Goal: Task Accomplishment & Management: Complete application form

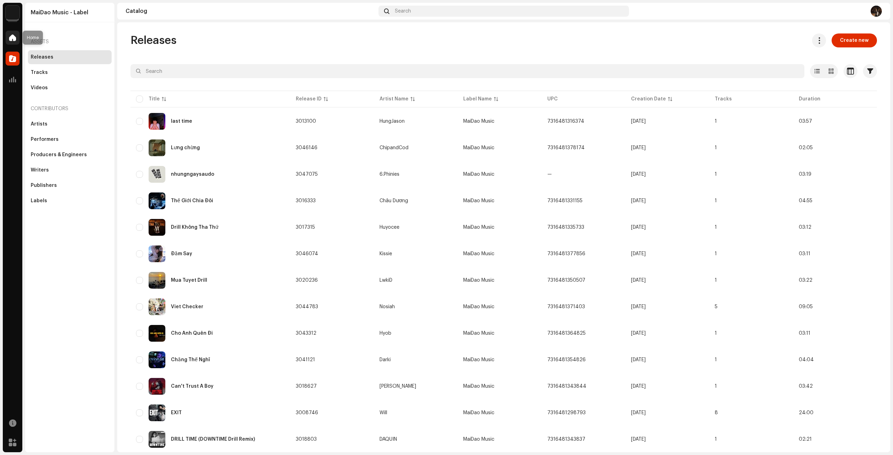
click at [14, 42] on div at bounding box center [13, 38] width 14 height 14
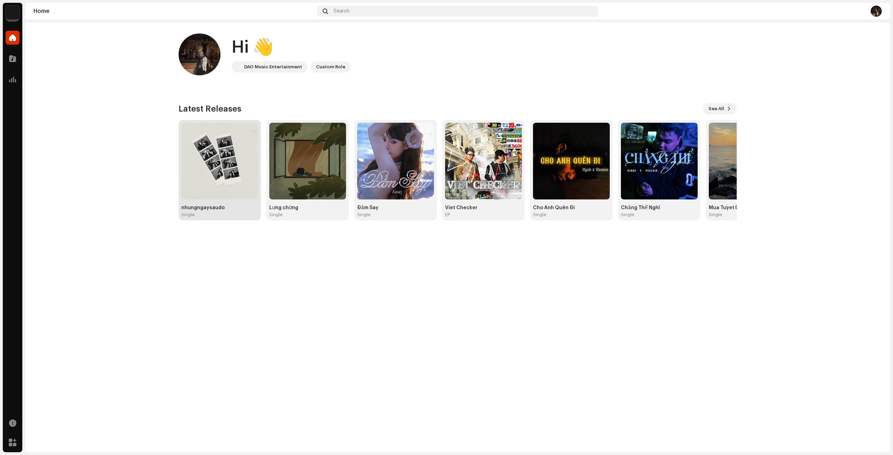
click at [212, 186] on img at bounding box center [219, 161] width 77 height 77
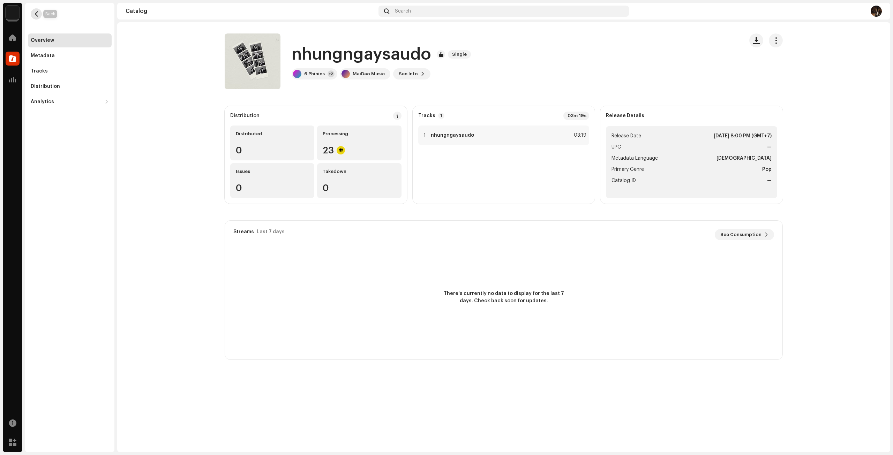
click at [35, 17] on button "button" at bounding box center [36, 13] width 11 height 11
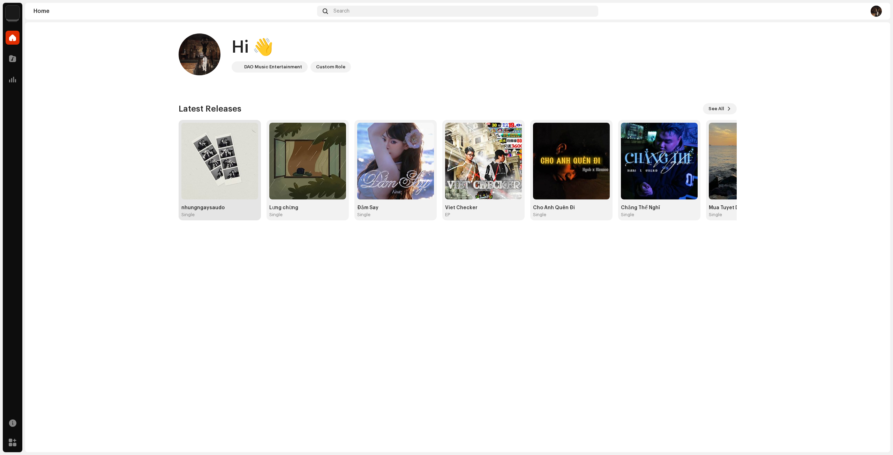
click at [220, 167] on img at bounding box center [219, 161] width 77 height 77
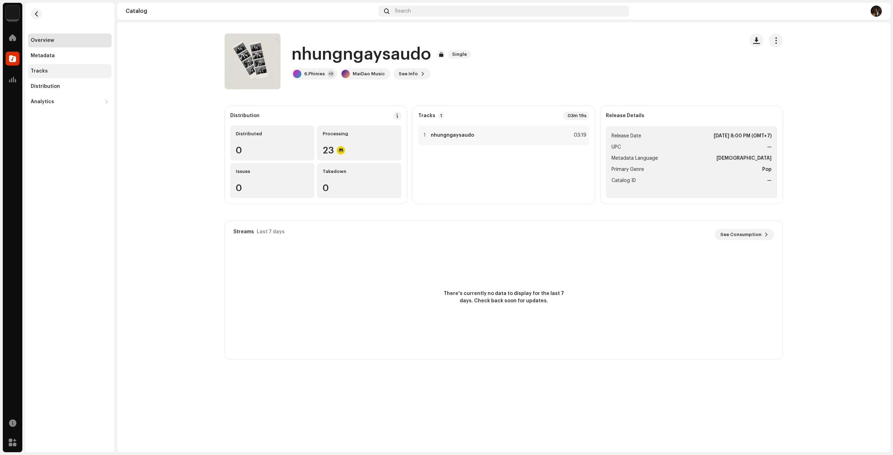
click at [73, 71] on div "Tracks" at bounding box center [70, 71] width 78 height 6
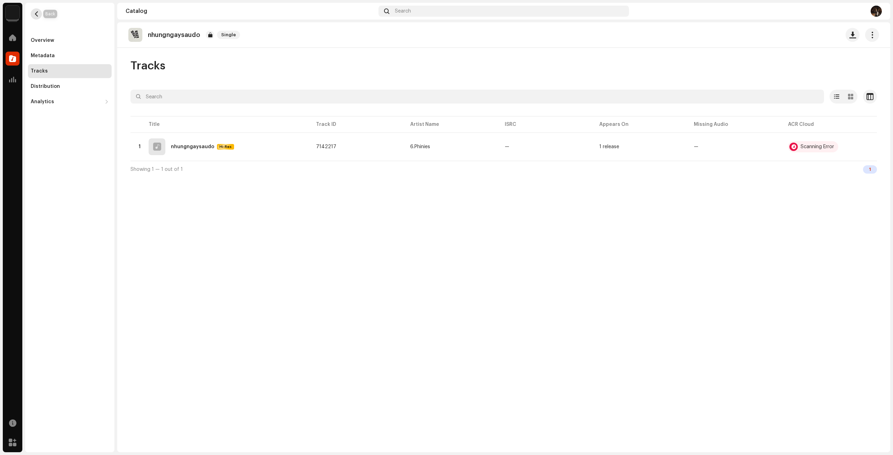
click at [39, 13] on button "button" at bounding box center [36, 13] width 11 height 11
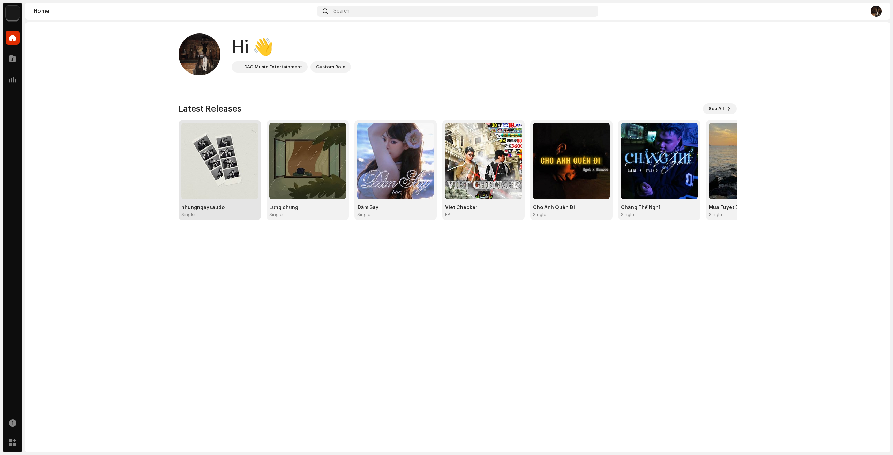
click at [239, 166] on img at bounding box center [219, 161] width 77 height 77
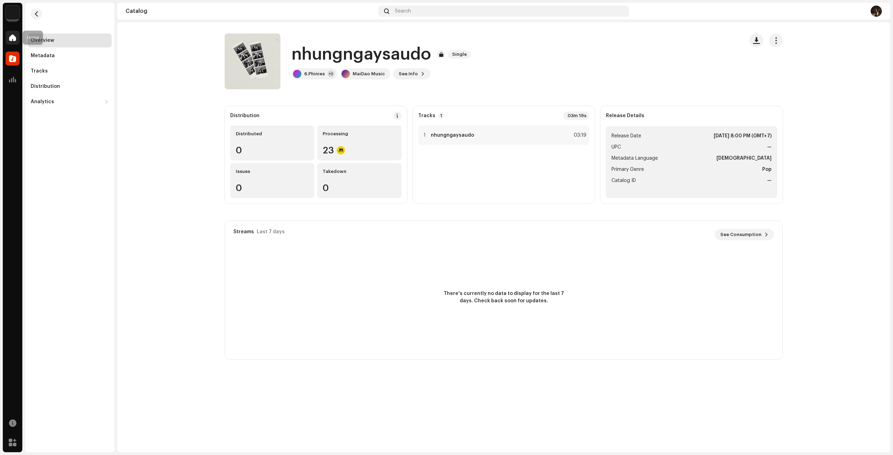
click at [10, 36] on span at bounding box center [12, 38] width 7 height 6
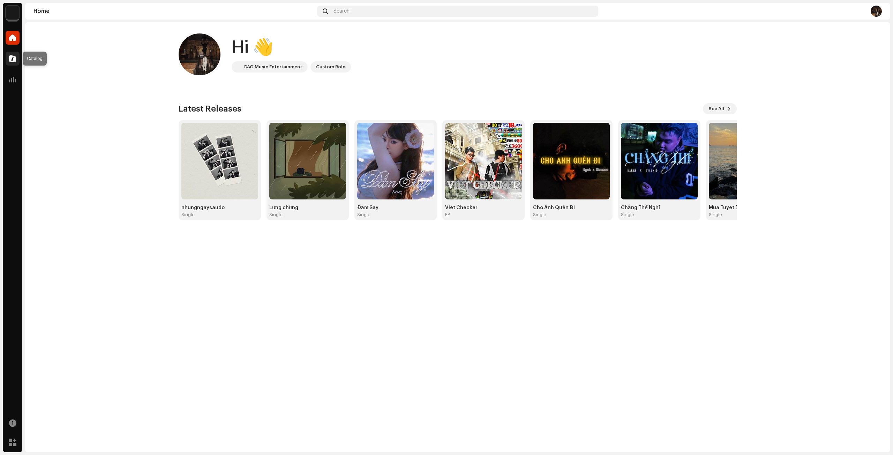
click at [13, 54] on div at bounding box center [13, 59] width 14 height 14
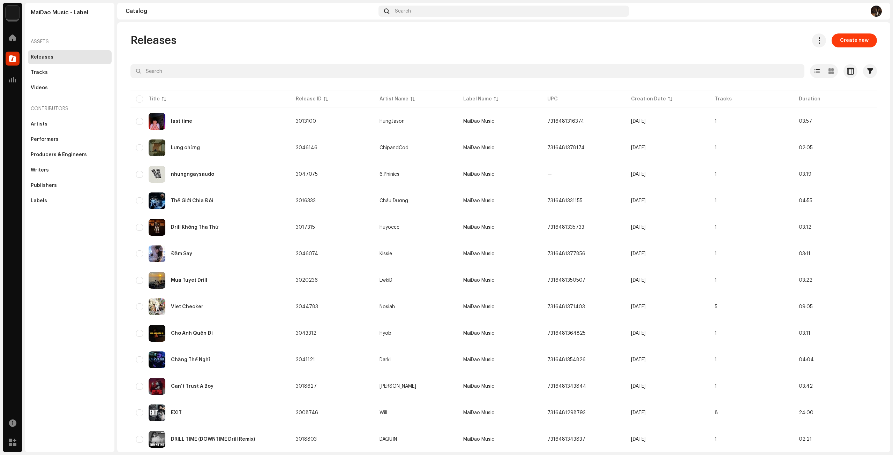
click at [858, 42] on span "Create new" at bounding box center [854, 40] width 29 height 14
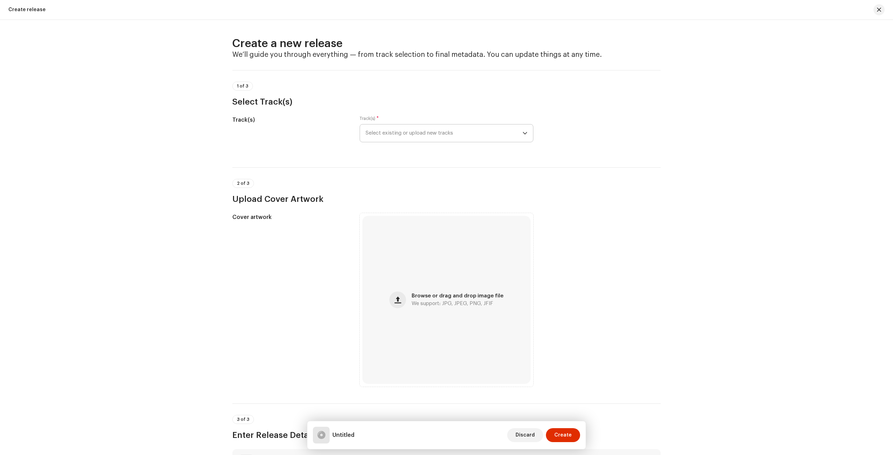
click at [449, 134] on span "Select existing or upload new tracks" at bounding box center [444, 133] width 157 height 17
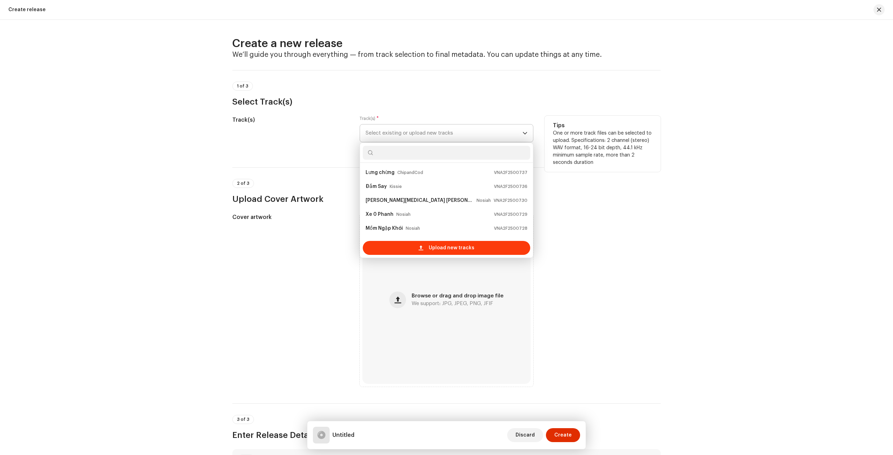
scroll to position [11, 0]
click at [423, 247] on div "Upload new tracks" at bounding box center [446, 248] width 167 height 14
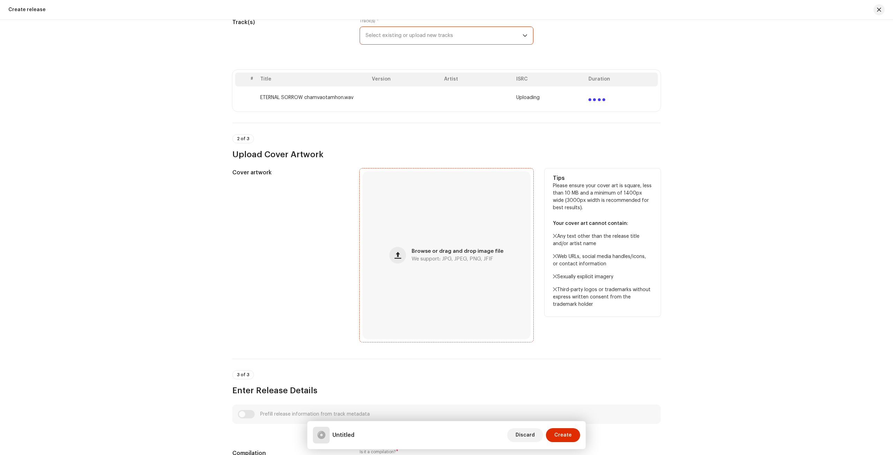
scroll to position [105, 0]
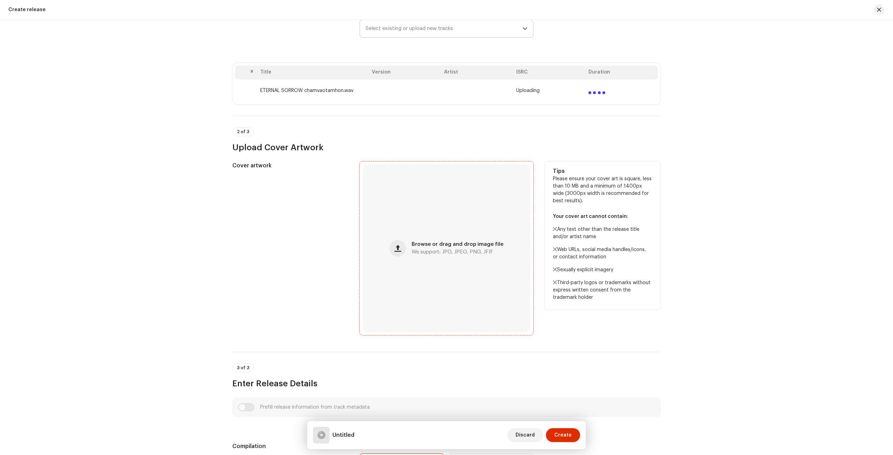
click at [460, 232] on div "Browse or drag and drop image file We support: JPG, JPEG, PNG, JFIF" at bounding box center [446, 248] width 168 height 168
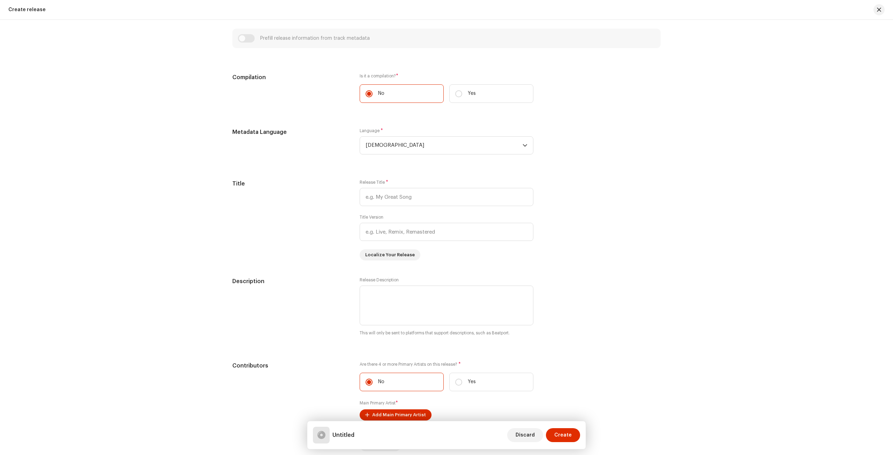
scroll to position [488, 0]
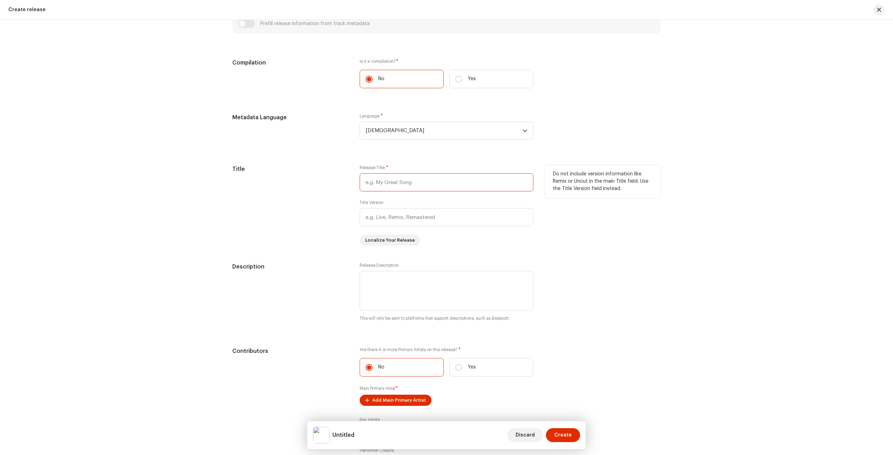
click at [404, 179] on input "text" at bounding box center [447, 182] width 174 height 18
paste input "Eternal Sorrow Remix"
click at [401, 183] on input "Eternal Sorrow Remix" at bounding box center [447, 182] width 174 height 18
type input "Eternal Sorrow (Remix)"
click at [276, 193] on div "Title" at bounding box center [290, 205] width 116 height 81
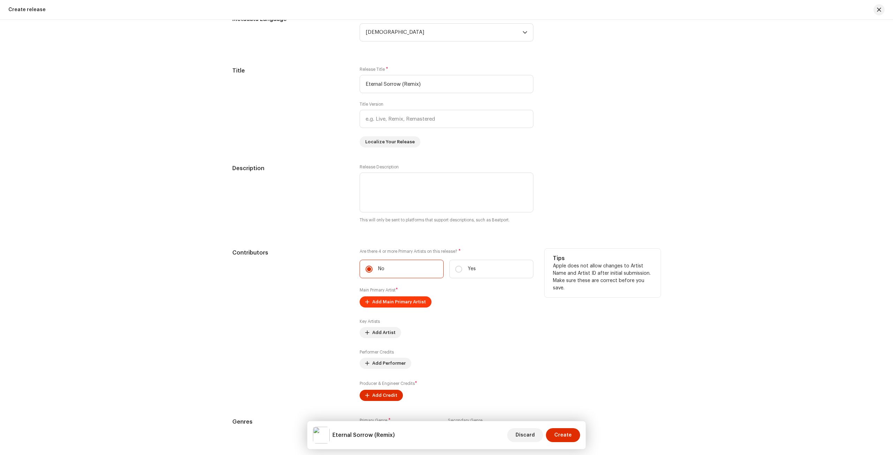
scroll to position [593, 0]
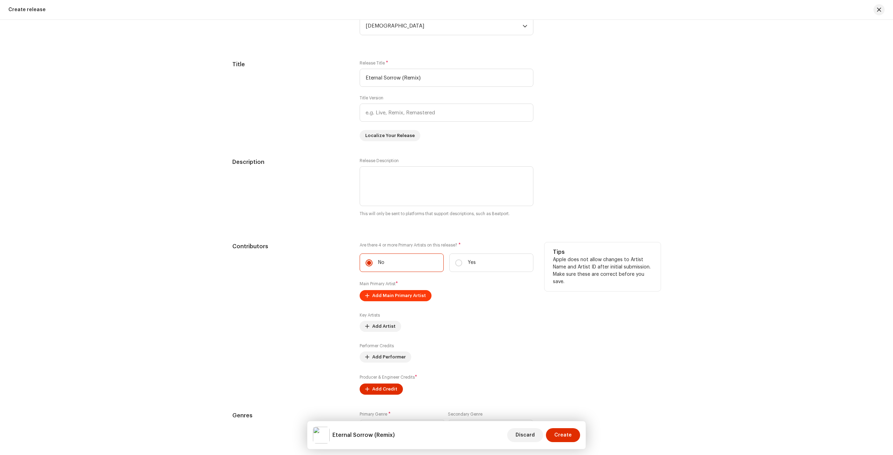
click at [412, 296] on span "Add Main Primary Artist" at bounding box center [399, 296] width 54 height 14
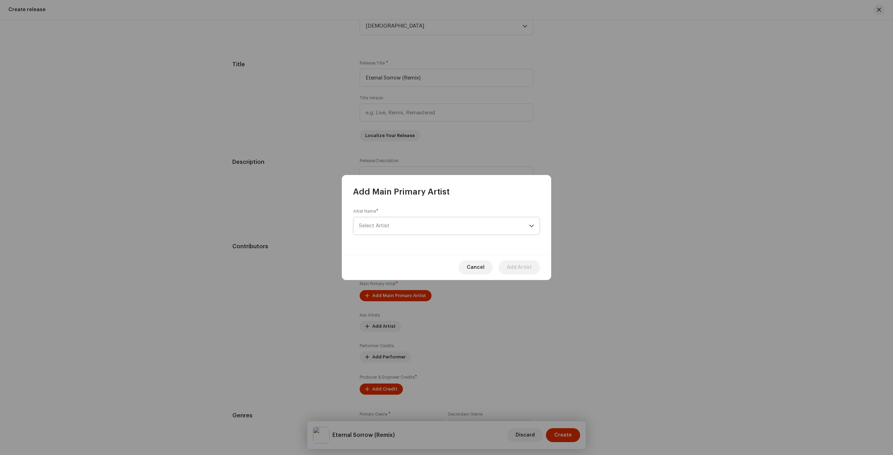
click at [396, 221] on span "Select Artist" at bounding box center [444, 225] width 170 height 17
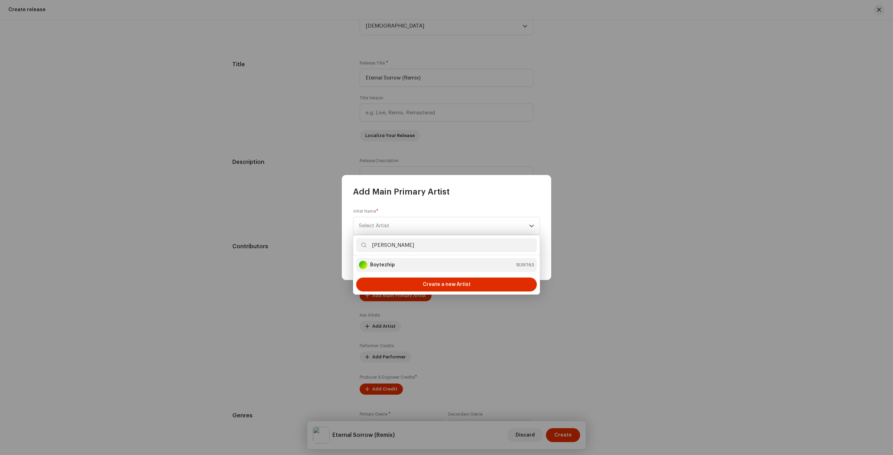
type input "[PERSON_NAME]"
click at [417, 265] on div "Boytezhip 1539763" at bounding box center [446, 265] width 175 height 8
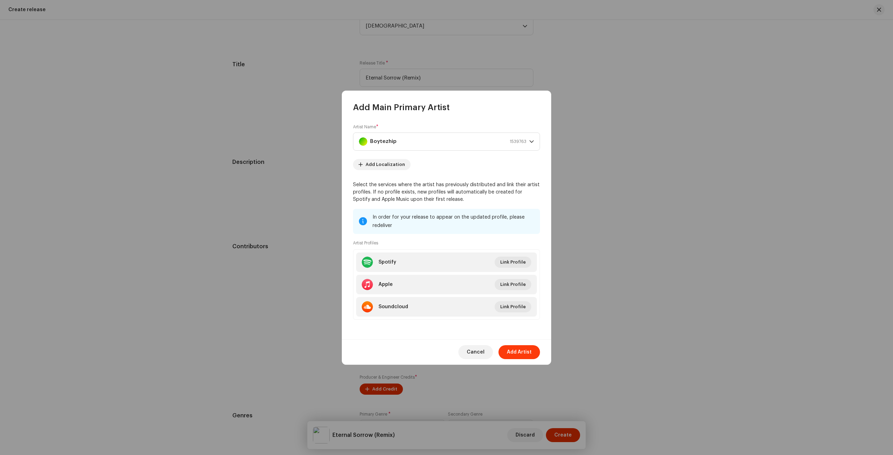
click at [522, 349] on span "Add Artist" at bounding box center [519, 352] width 25 height 14
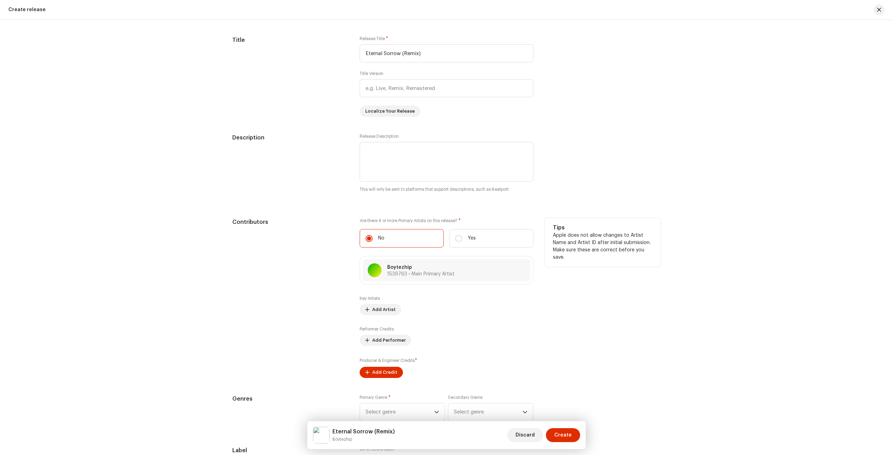
scroll to position [628, 0]
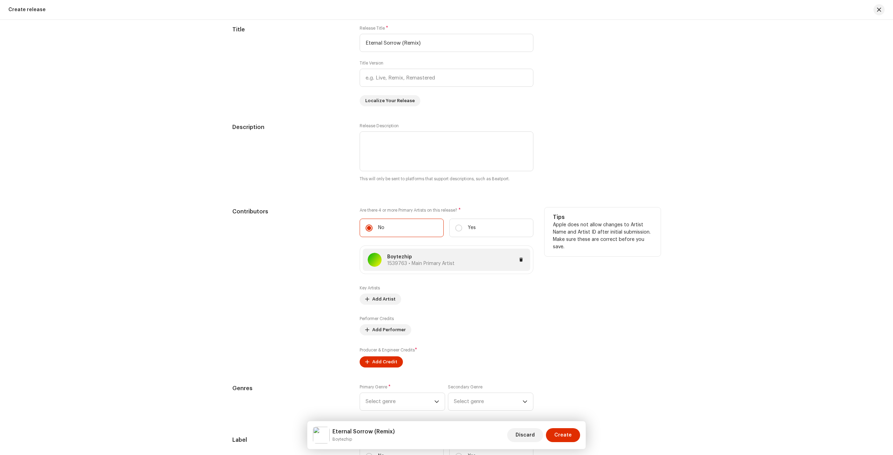
click at [413, 258] on p "Boytezhip" at bounding box center [420, 257] width 67 height 7
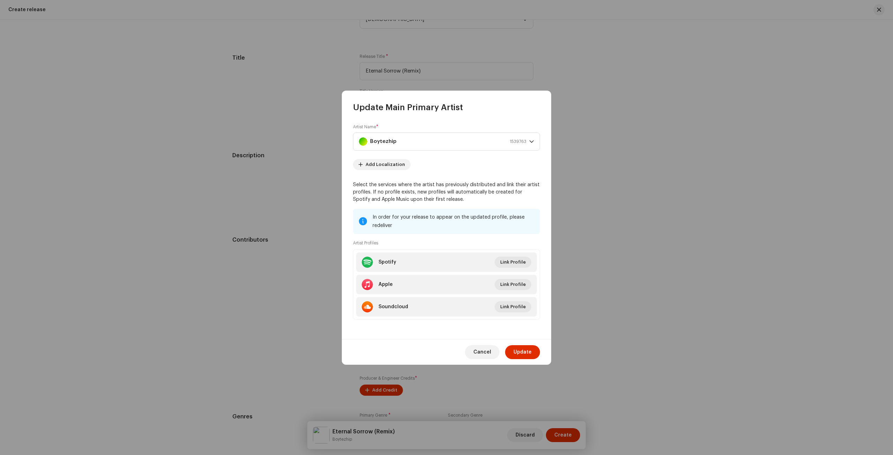
scroll to position [656, 0]
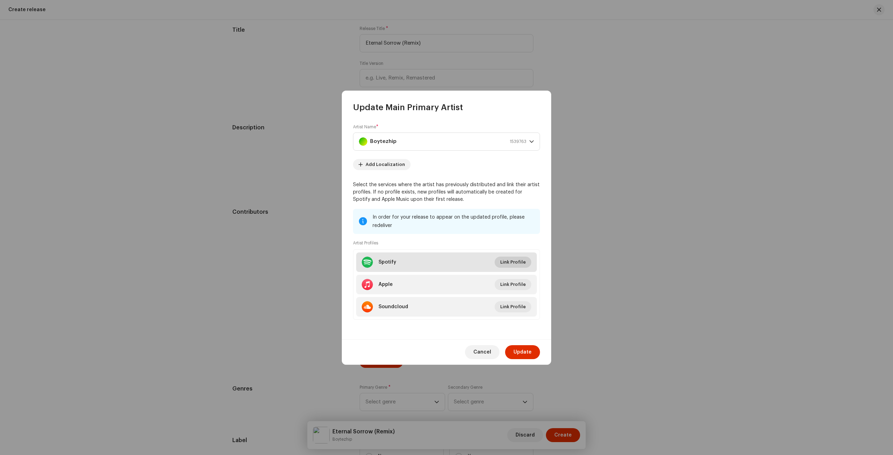
click at [514, 260] on span "Link Profile" at bounding box center [512, 262] width 25 height 14
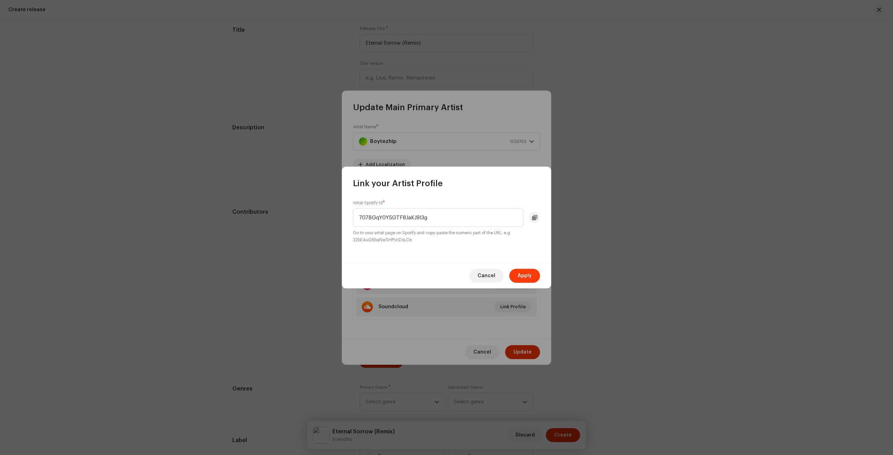
type input "707BGqY0Y5GTF8JaKJ9l3g"
click at [523, 275] on span "Apply" at bounding box center [525, 276] width 14 height 14
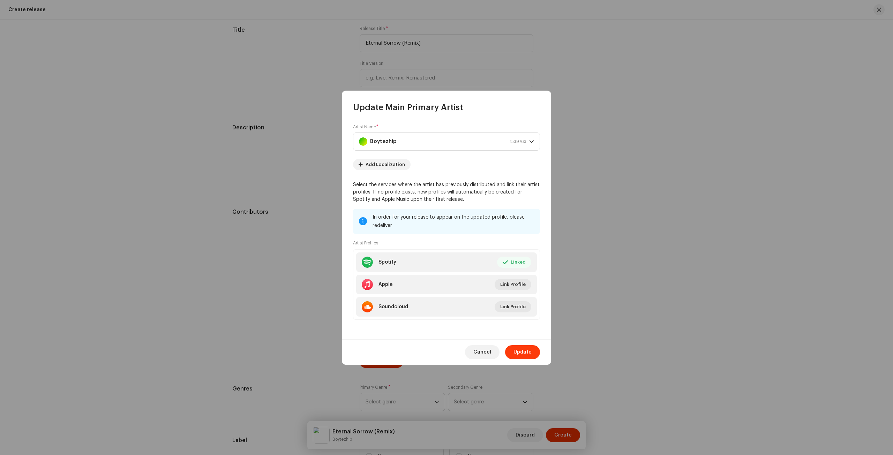
click at [529, 352] on span "Update" at bounding box center [522, 352] width 18 height 14
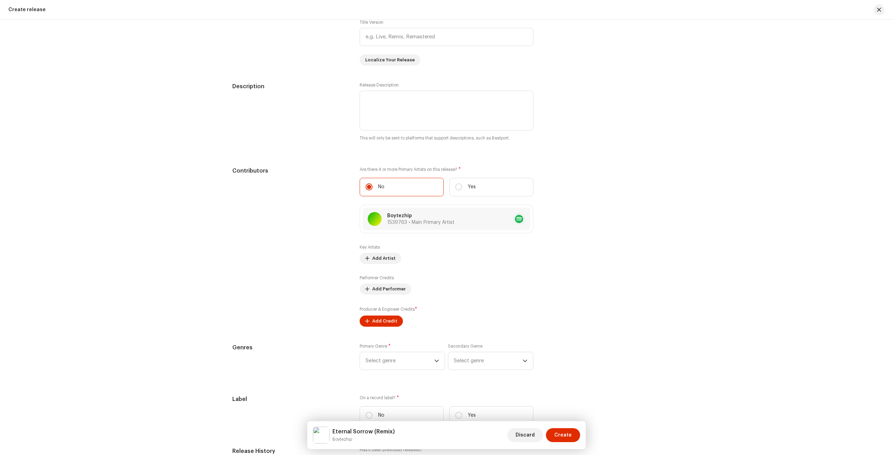
scroll to position [725, 0]
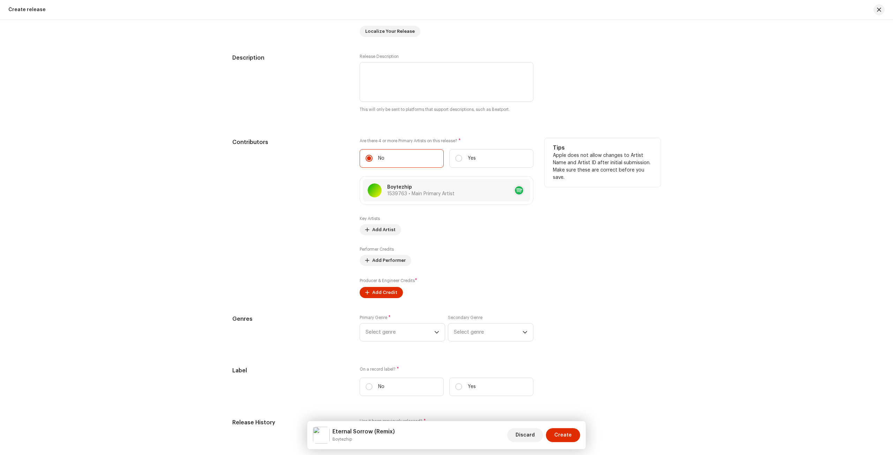
click at [385, 281] on small "Producer & Engineer Credits" at bounding box center [387, 281] width 55 height 4
click at [384, 288] on span "Add Credit" at bounding box center [384, 293] width 25 height 14
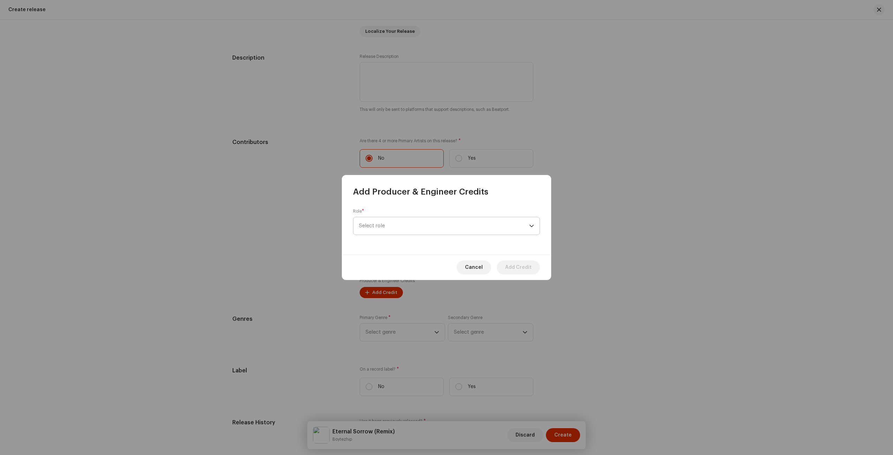
click at [408, 231] on span "Select role" at bounding box center [444, 225] width 170 height 17
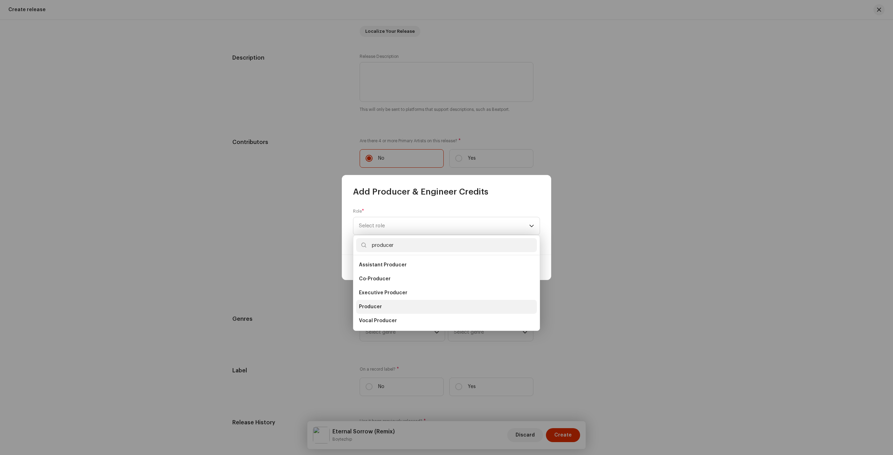
type input "producer"
click at [372, 308] on span "Producer" at bounding box center [370, 306] width 23 height 7
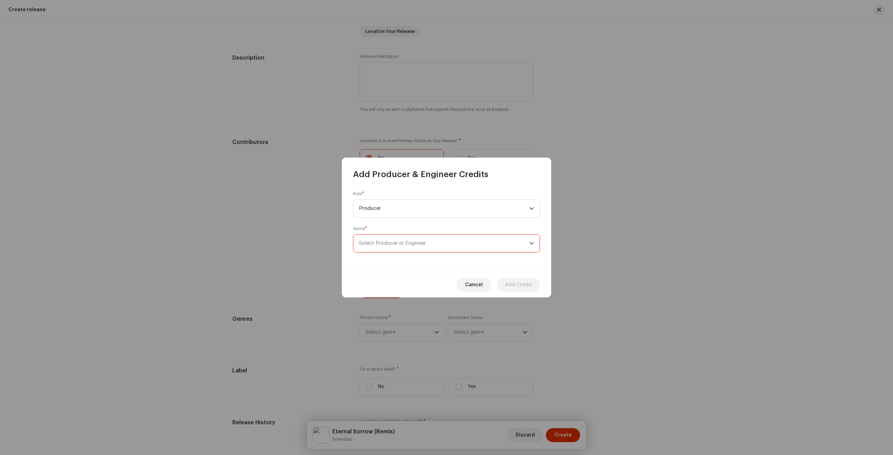
click at [406, 236] on span "Select Producer or Engineer" at bounding box center [444, 243] width 170 height 17
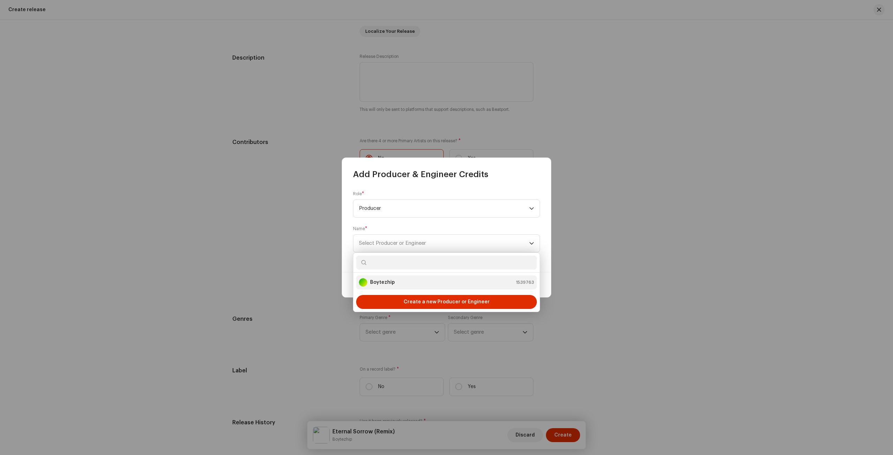
click at [411, 276] on li "Boytezhip 1539763" at bounding box center [446, 283] width 181 height 14
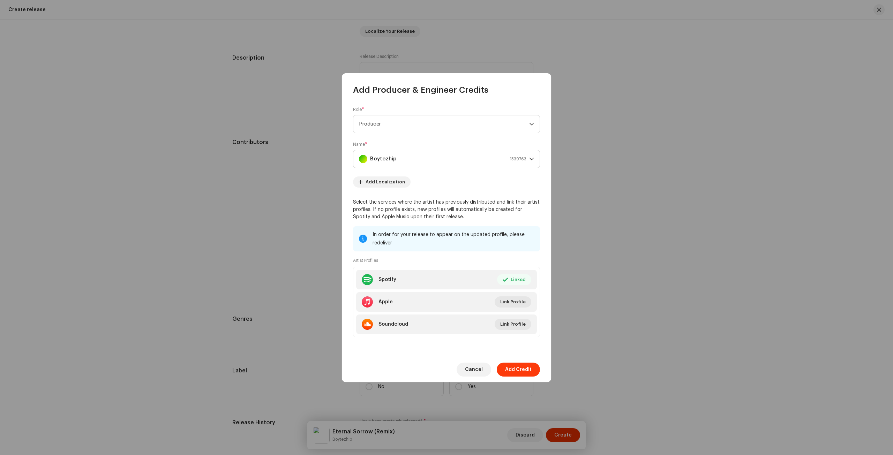
click at [534, 371] on button "Add Credit" at bounding box center [518, 370] width 43 height 14
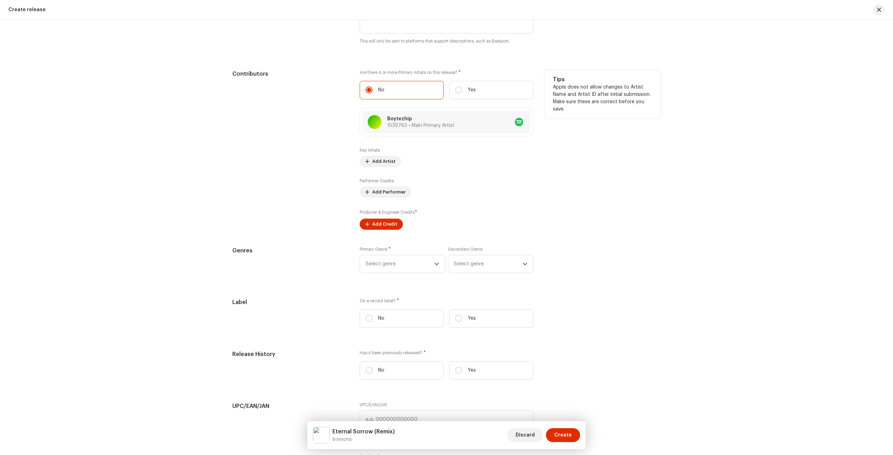
scroll to position [795, 0]
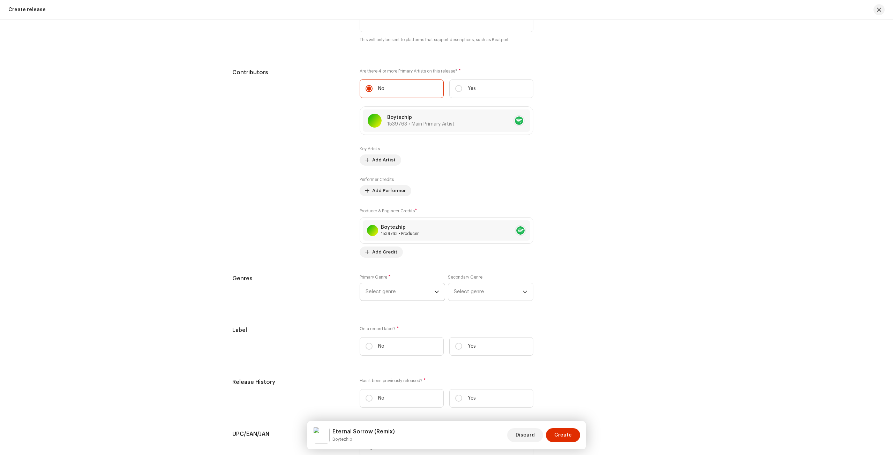
click at [418, 293] on span "Select genre" at bounding box center [400, 291] width 69 height 17
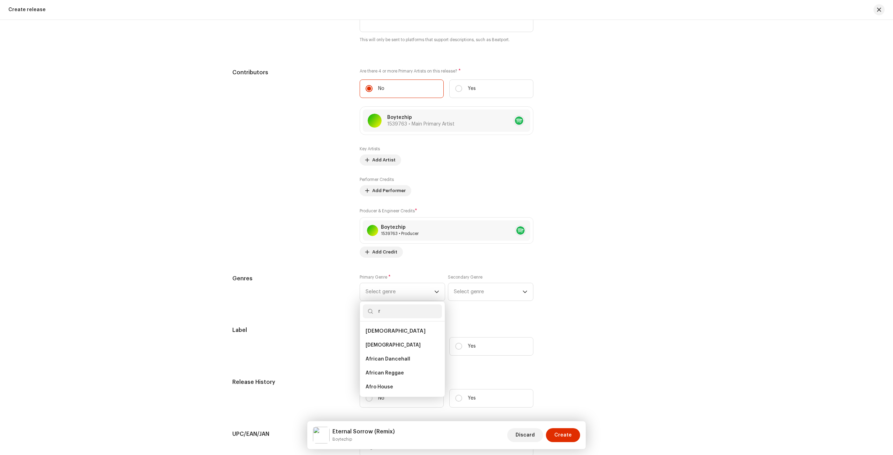
type input "r"
click at [271, 84] on div "Contributors" at bounding box center [290, 162] width 116 height 189
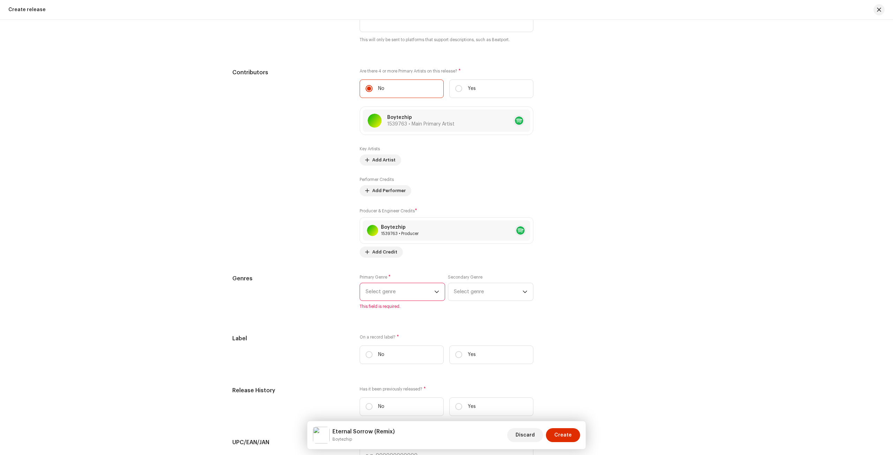
click at [392, 279] on div "Primary Genre * Select genre This field is required." at bounding box center [402, 291] width 85 height 35
click at [395, 291] on span "Select genre" at bounding box center [400, 291] width 69 height 17
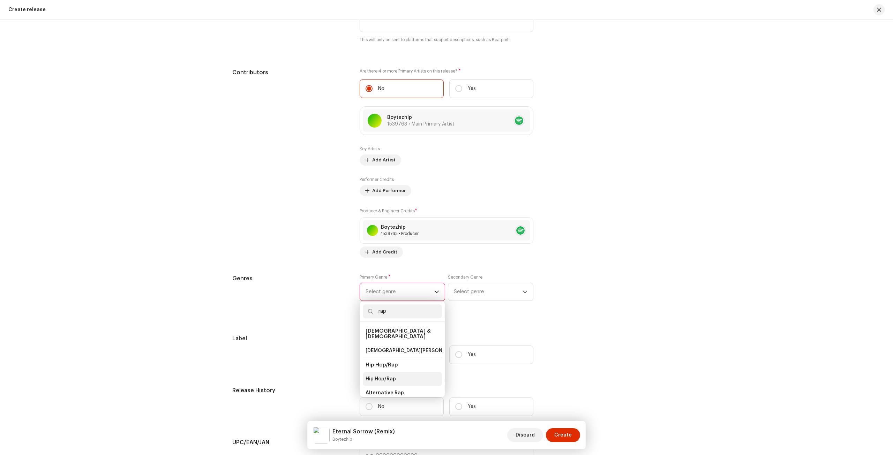
type input "rap"
click at [391, 376] on span "Hip Hop/Rap" at bounding box center [381, 379] width 30 height 7
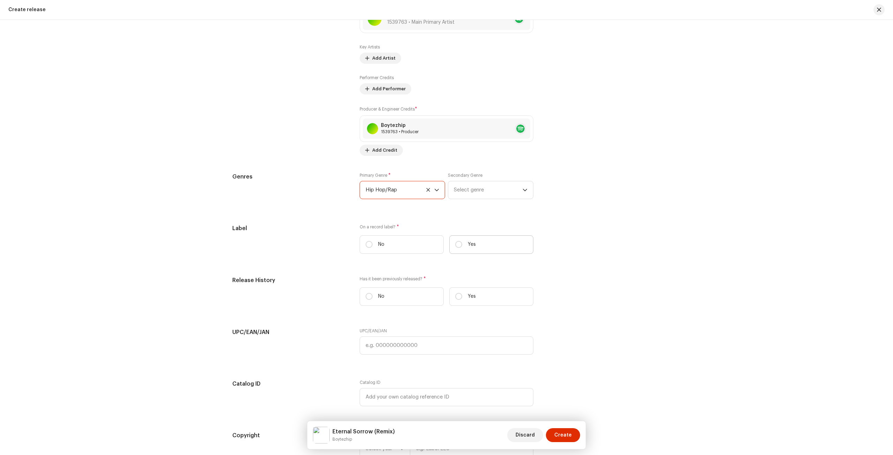
scroll to position [900, 0]
click at [489, 235] on label "Yes" at bounding box center [491, 242] width 84 height 18
click at [462, 238] on input "Yes" at bounding box center [458, 241] width 7 height 7
radio input "true"
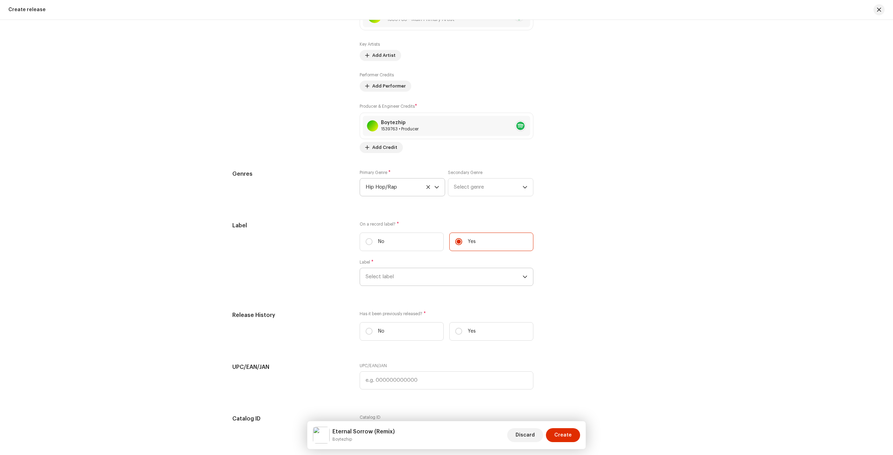
click at [428, 283] on span "Select label" at bounding box center [444, 276] width 157 height 17
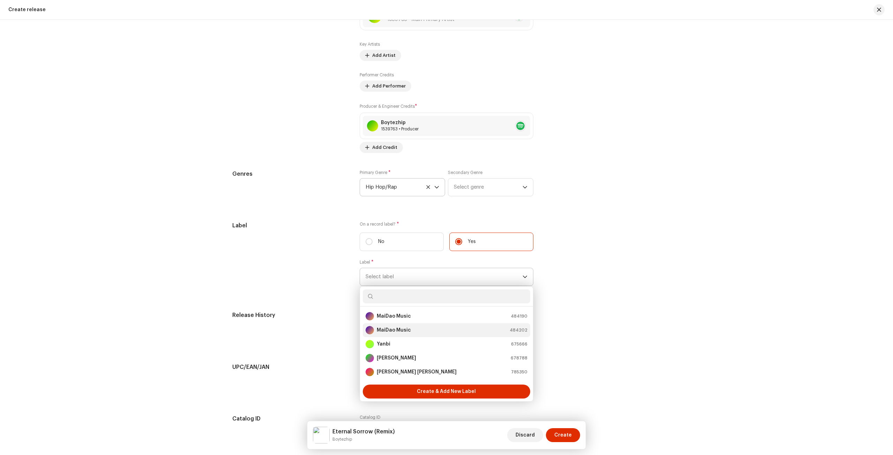
click at [404, 327] on strong "MaiDao Music" at bounding box center [394, 330] width 34 height 7
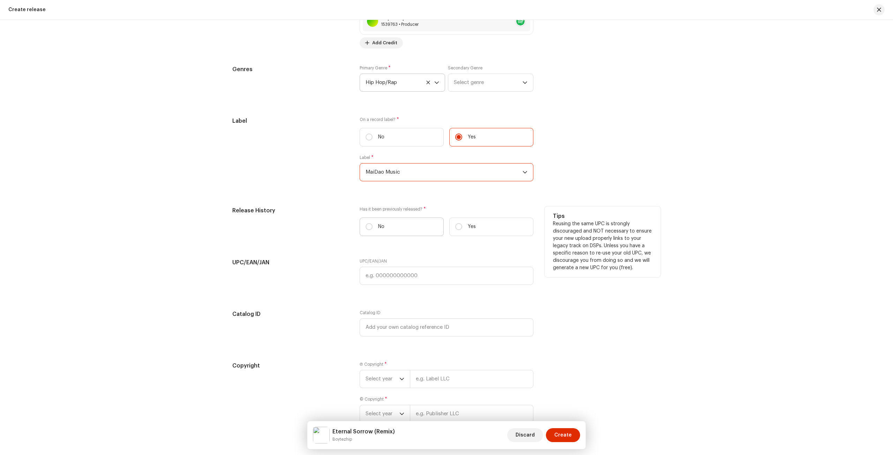
click at [406, 224] on label "No" at bounding box center [402, 227] width 84 height 18
click at [372, 224] on input "No" at bounding box center [369, 226] width 7 height 7
radio input "true"
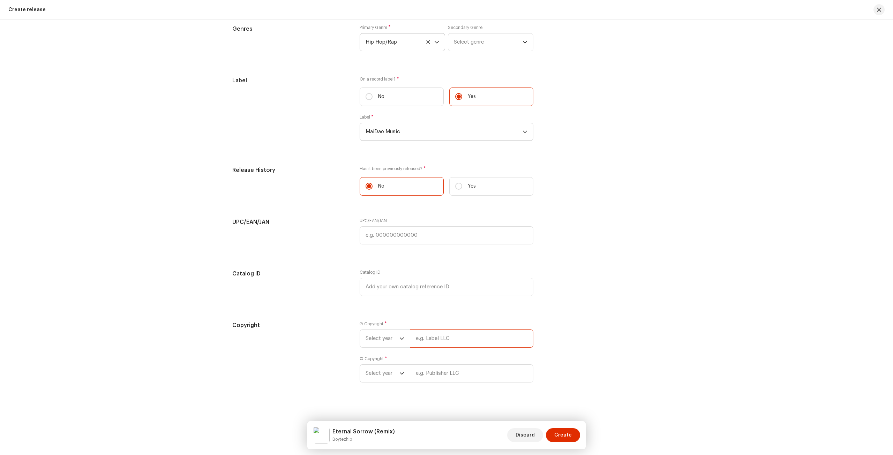
click at [427, 337] on input "text" at bounding box center [471, 339] width 123 height 18
drag, startPoint x: 430, startPoint y: 336, endPoint x: 384, endPoint y: 336, distance: 46.0
click at [384, 336] on div "Select year Gloriez, Exclusively Licensed To [GEOGRAPHIC_DATA]/DAO Music Entert…" at bounding box center [447, 339] width 174 height 18
type input "Boytezhip, Exclusively Licensed To MaiDao/DAO Music Entertainment"
click at [430, 366] on div "© Copyright * Select year" at bounding box center [447, 377] width 174 height 27
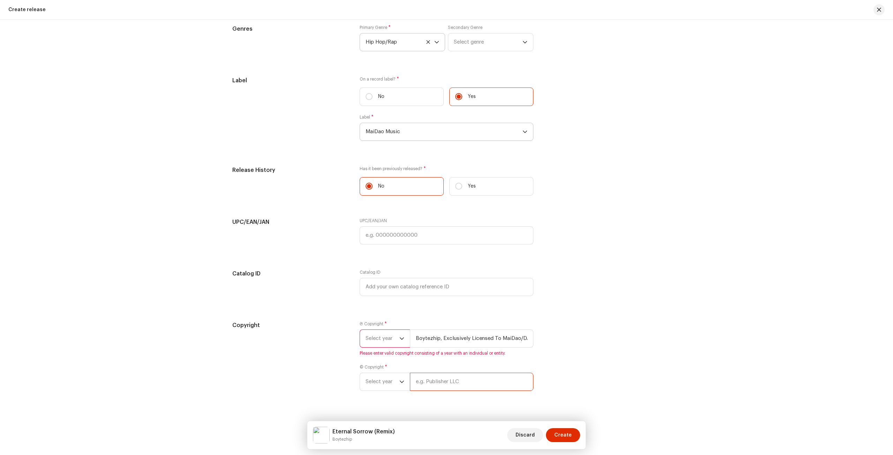
paste input "Boytezhip, Exclusively Licensed To MaiDao/DAO Music Entertainment"
type input "Boytezhip, Exclusively Licensed To MaiDao/DAO Music Entertainment"
click at [391, 342] on span "Select year" at bounding box center [383, 338] width 34 height 17
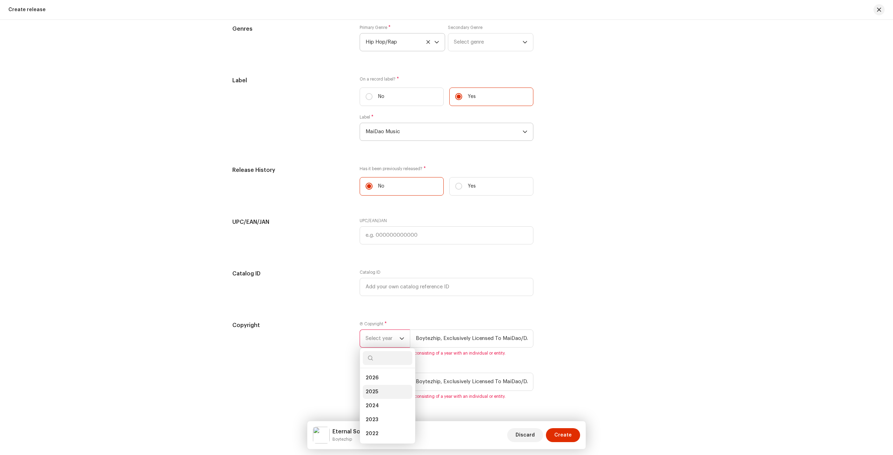
click at [384, 385] on li "2025" at bounding box center [388, 392] width 50 height 14
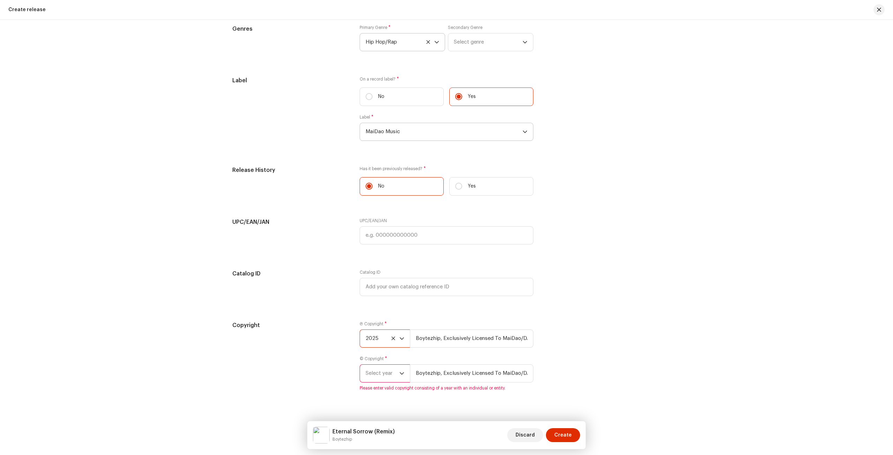
click at [391, 370] on span "Select year" at bounding box center [383, 373] width 34 height 17
click at [375, 309] on span "2025" at bounding box center [372, 312] width 13 height 7
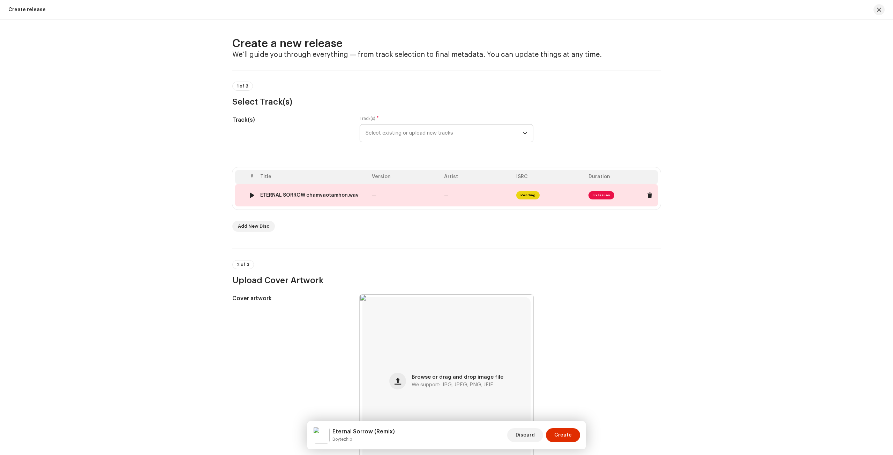
click at [403, 202] on td "—" at bounding box center [405, 195] width 72 height 22
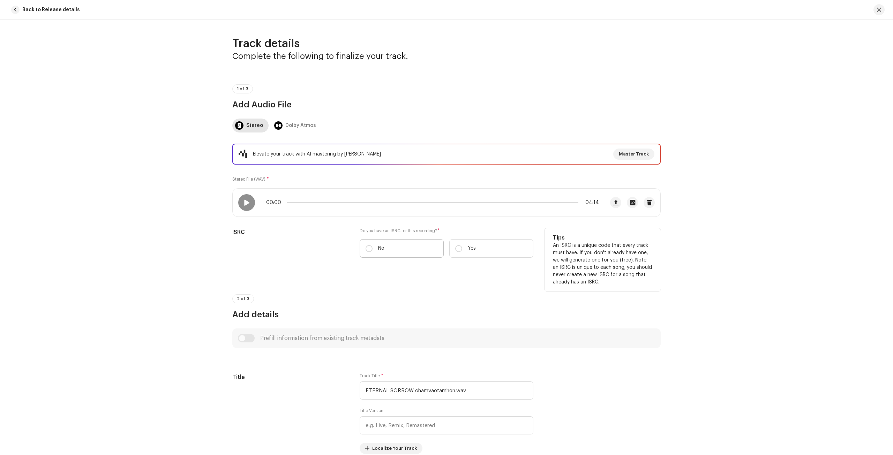
click at [378, 248] on p "No" at bounding box center [381, 248] width 6 height 7
click at [372, 248] on input "No" at bounding box center [369, 248] width 7 height 7
radio input "true"
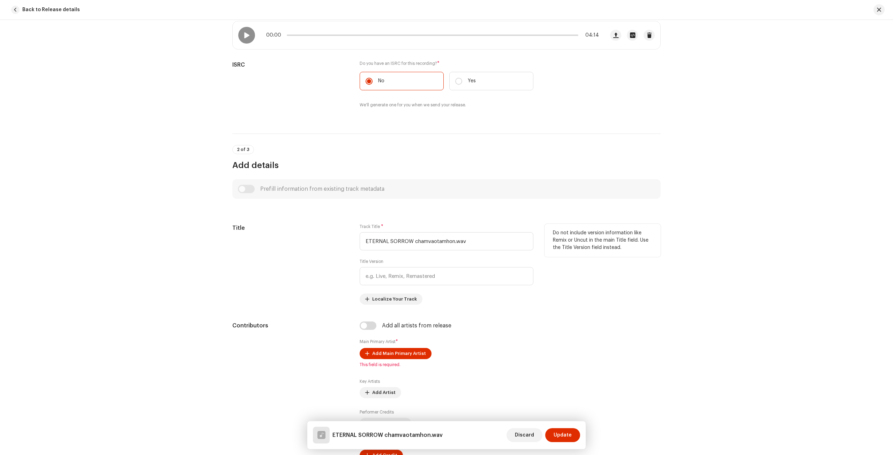
scroll to position [209, 0]
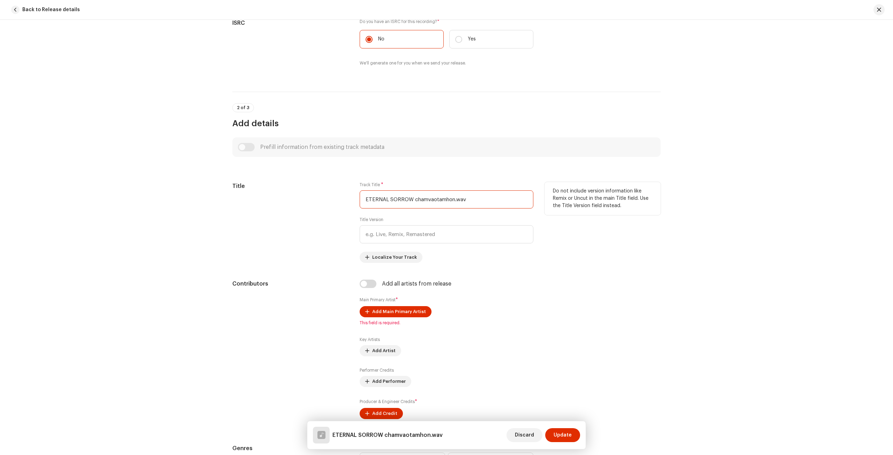
click at [426, 203] on input "ETERNAL SORROW chamvaotamhon.wav" at bounding box center [447, 199] width 174 height 18
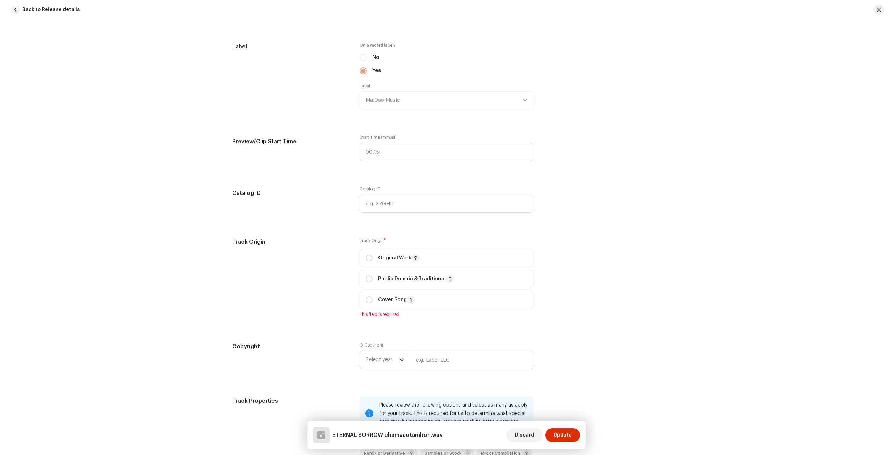
scroll to position [802, 0]
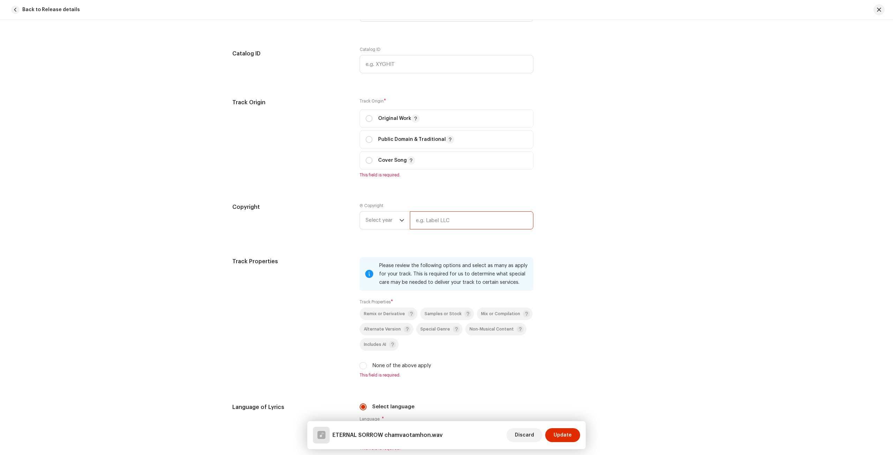
click at [464, 217] on input "text" at bounding box center [471, 220] width 123 height 18
paste input "Boytezhip, Exclusively Licensed To MaiDao/DAO Music Entertainment"
type input "Boytezhip, Exclusively Licensed To MaiDao/DAO Music Entertainment"
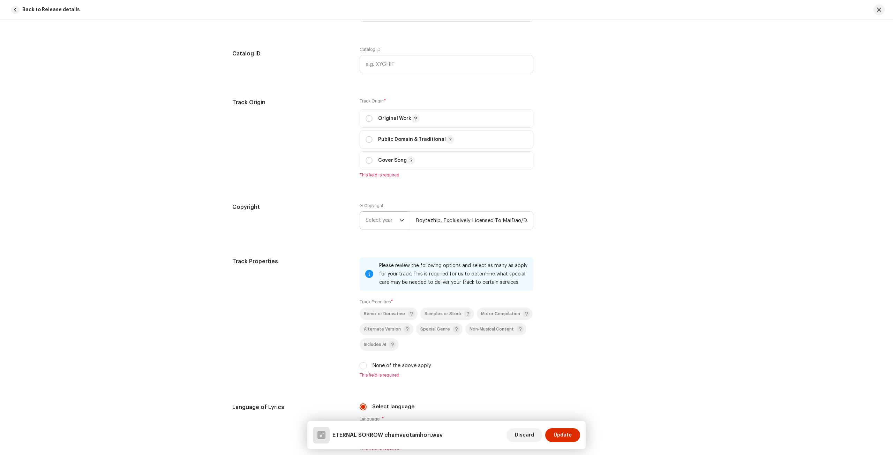
click at [399, 219] on icon "dropdown trigger" at bounding box center [401, 220] width 5 height 5
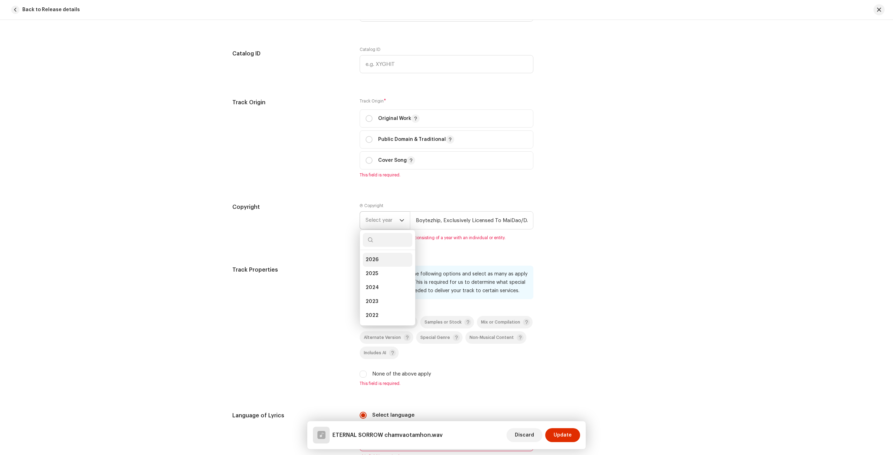
click at [381, 265] on li "2026" at bounding box center [388, 260] width 50 height 14
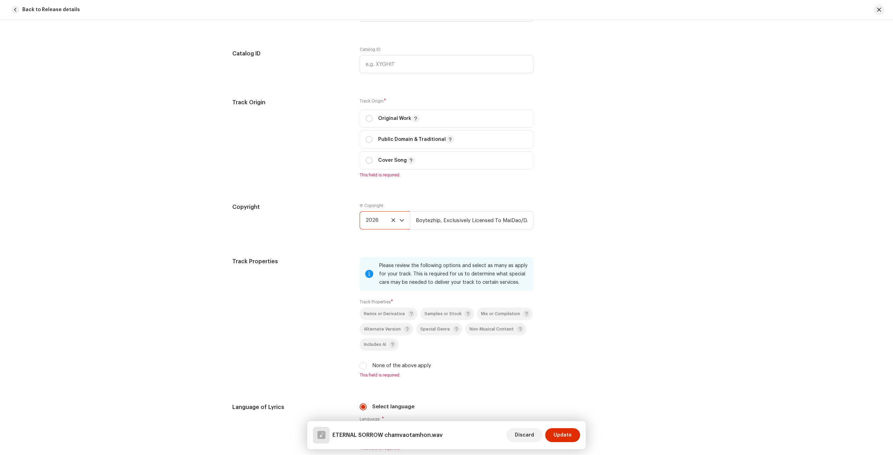
click at [383, 222] on span "2026" at bounding box center [383, 220] width 34 height 17
drag, startPoint x: 378, startPoint y: 274, endPoint x: 368, endPoint y: 251, distance: 25.1
click at [378, 274] on li "2025" at bounding box center [388, 271] width 50 height 14
click at [351, 215] on div "Copyright Ⓟ Copyright 2025 Boytezhip, Exclusively Licensed To MaiDao/DAO Music …" at bounding box center [446, 222] width 428 height 38
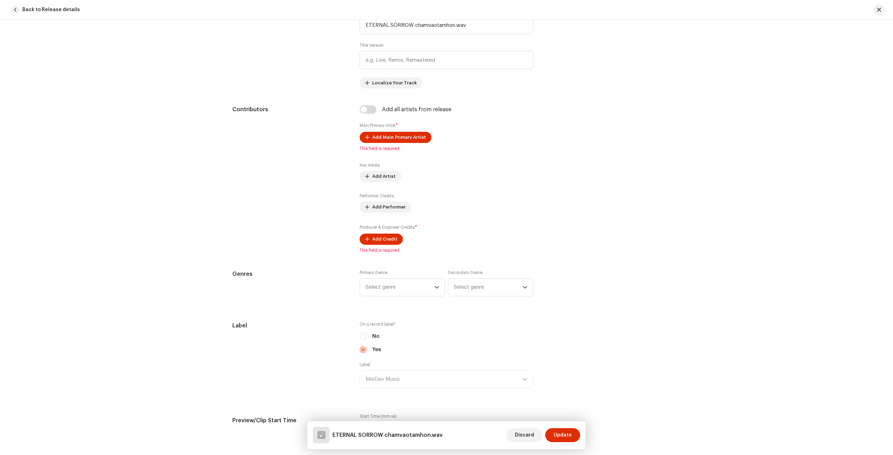
scroll to position [244, 0]
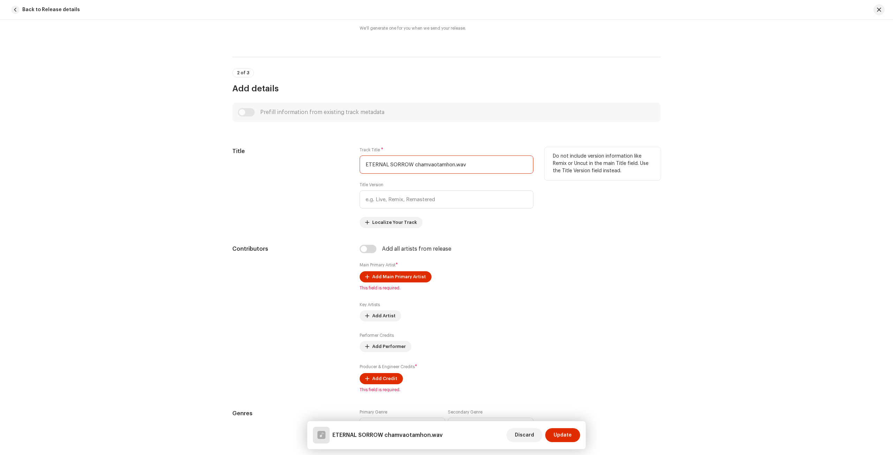
click at [451, 171] on input "ETERNAL SORROW chamvaotamhon.wav" at bounding box center [447, 165] width 174 height 18
paste input "ternal Sorrow Remix"
click at [404, 166] on input "Eternal Sorrow Remix)" at bounding box center [447, 165] width 174 height 18
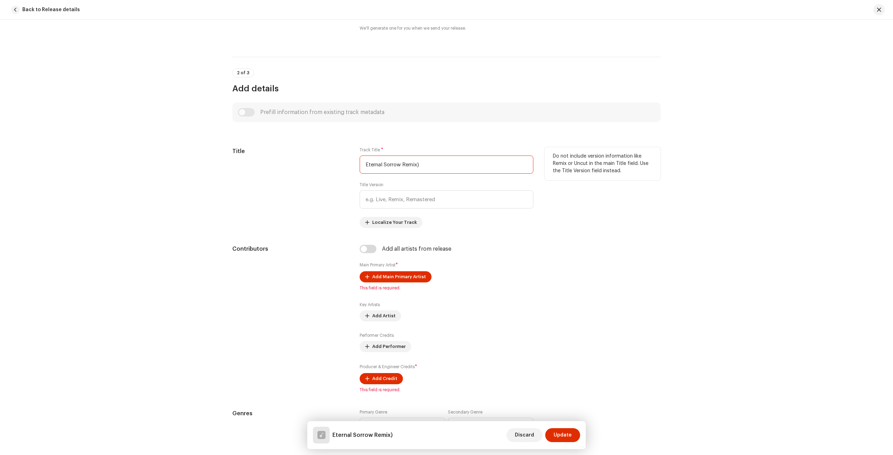
click at [401, 162] on input "Eternal Sorrow Remix)" at bounding box center [447, 165] width 174 height 18
type input "Eternal Sorrow (Remix)"
click at [361, 249] on input "checkbox" at bounding box center [368, 249] width 17 height 8
checkbox input "true"
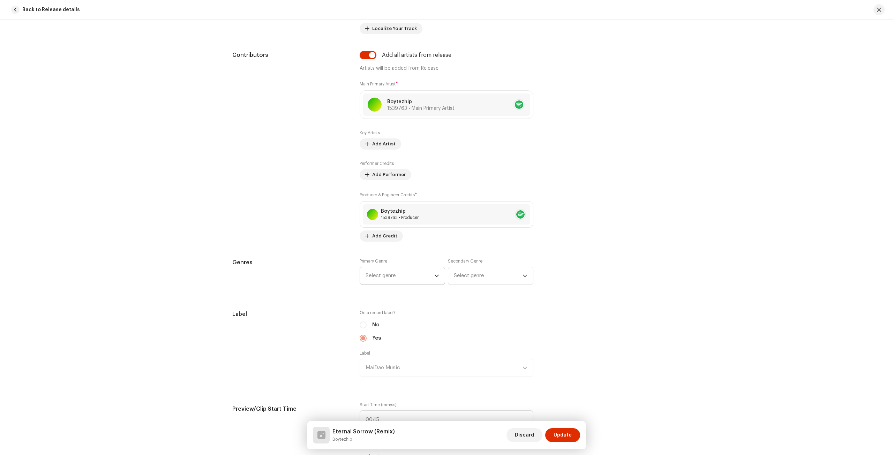
scroll to position [488, 0]
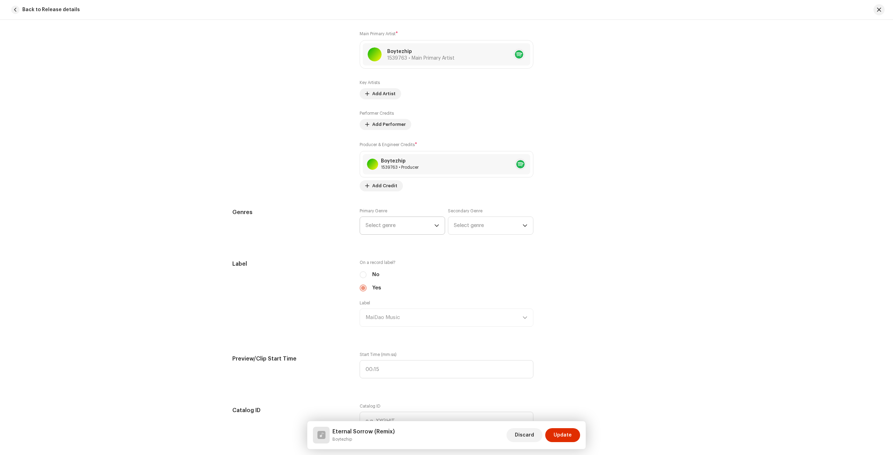
click at [396, 217] on span "Select genre" at bounding box center [400, 225] width 69 height 17
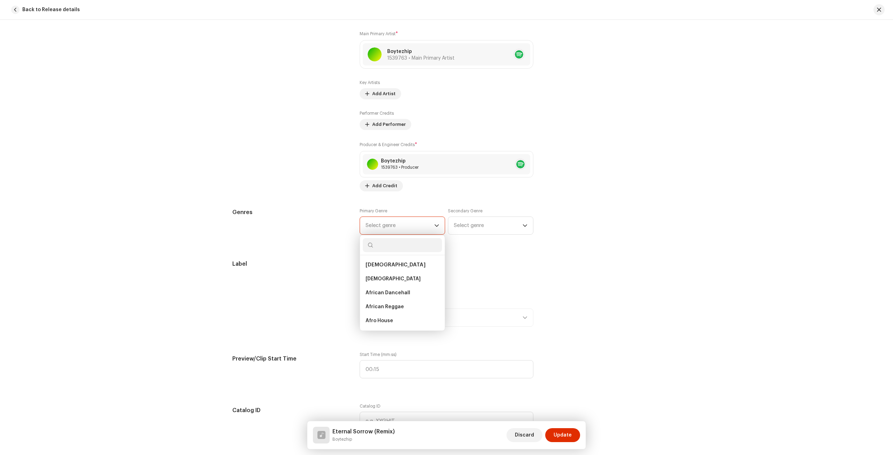
click at [394, 223] on span "Select genre" at bounding box center [400, 225] width 69 height 17
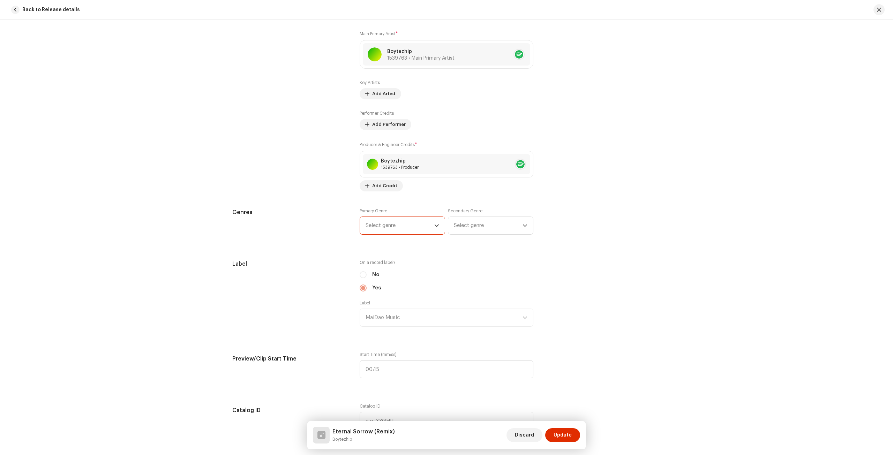
click at [394, 224] on span "Select genre" at bounding box center [400, 225] width 69 height 17
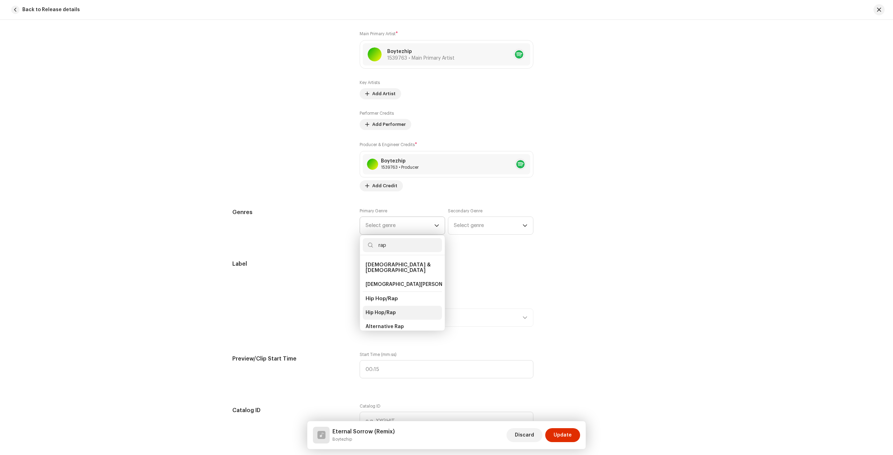
type input "rap"
click at [404, 306] on li "Hip Hop/Rap" at bounding box center [402, 313] width 79 height 14
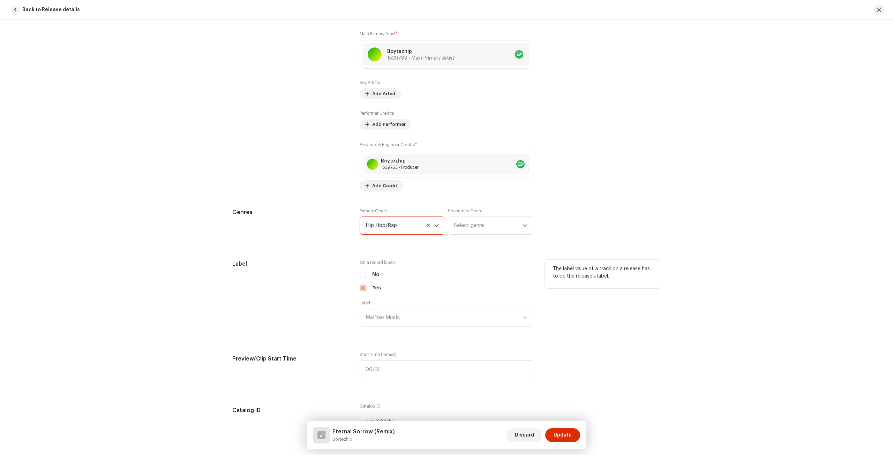
click at [326, 273] on div "Label" at bounding box center [290, 297] width 116 height 75
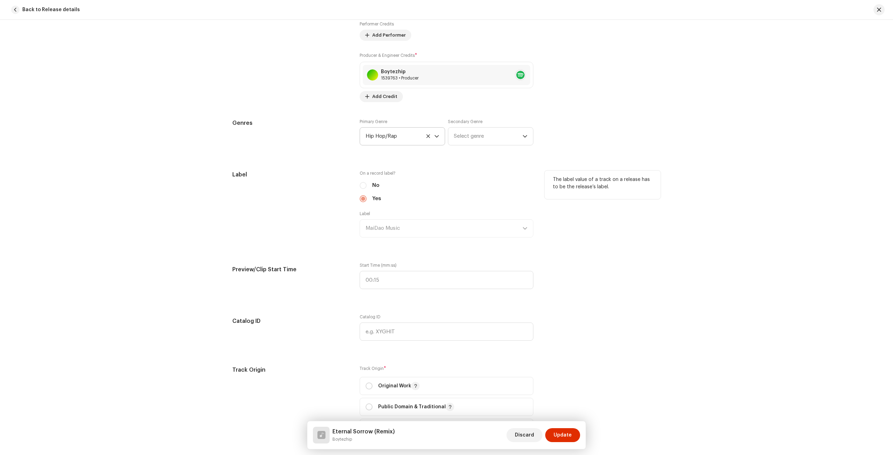
scroll to position [593, 0]
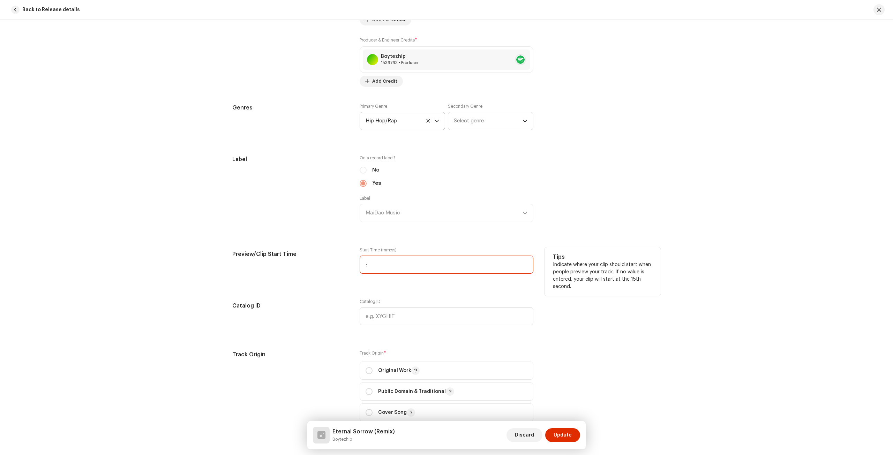
click at [400, 268] on input ":" at bounding box center [447, 265] width 174 height 18
type input "01:00"
click at [299, 254] on h5 "Preview/Clip Start Time" at bounding box center [290, 254] width 116 height 14
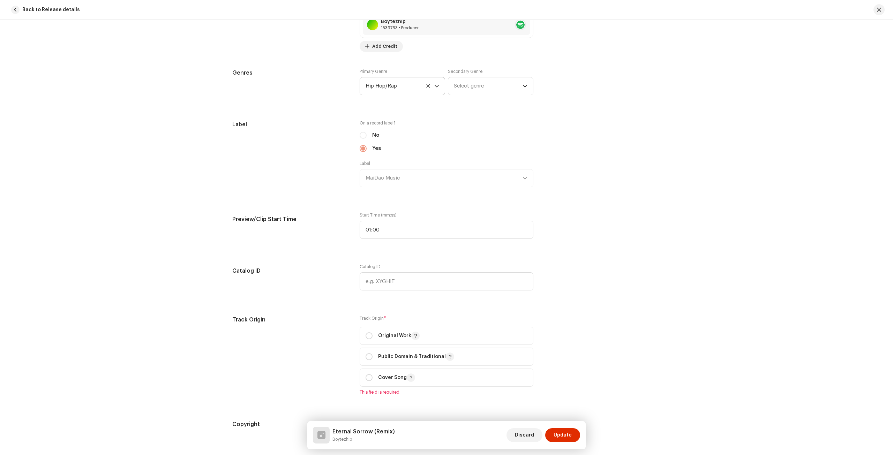
scroll to position [663, 0]
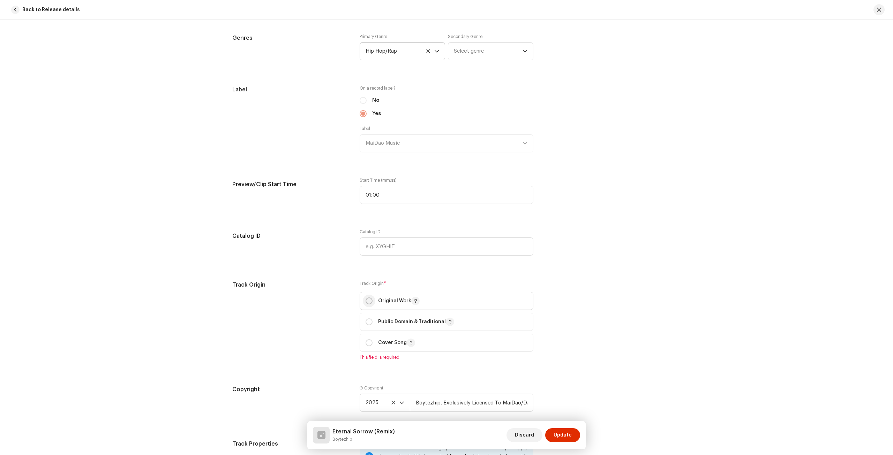
click at [367, 298] on input "radio" at bounding box center [369, 301] width 7 height 7
radio input "true"
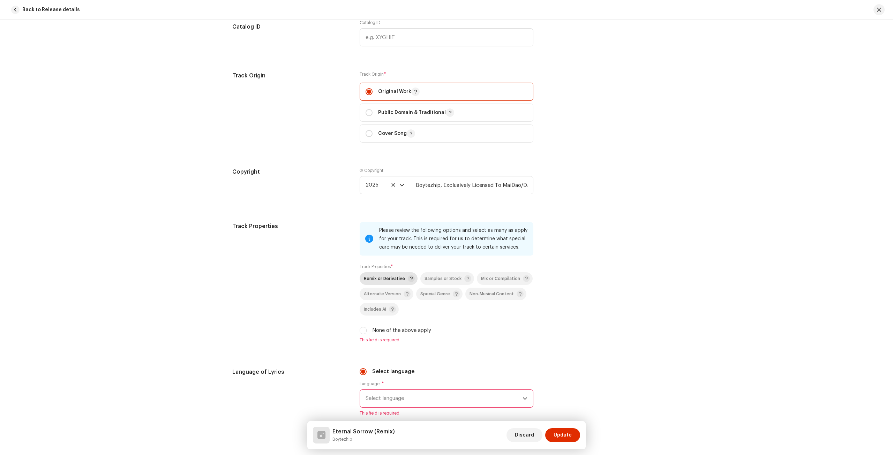
click at [386, 279] on span "Remix or Derivative" at bounding box center [384, 279] width 41 height 5
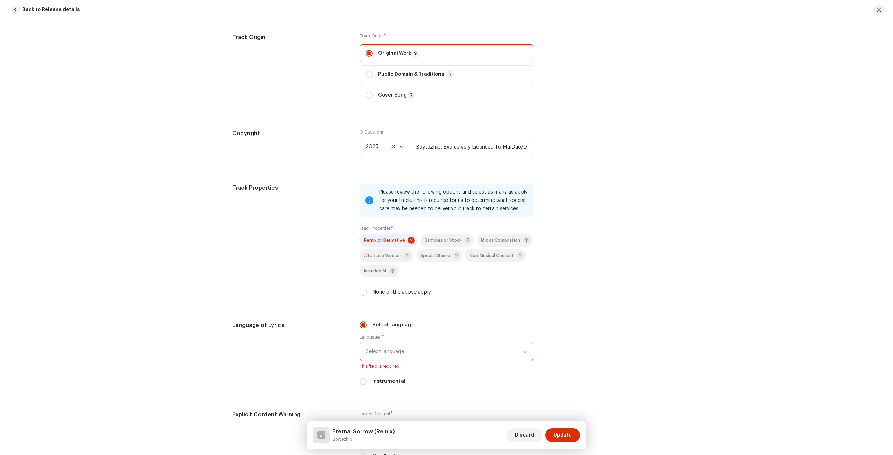
scroll to position [977, 0]
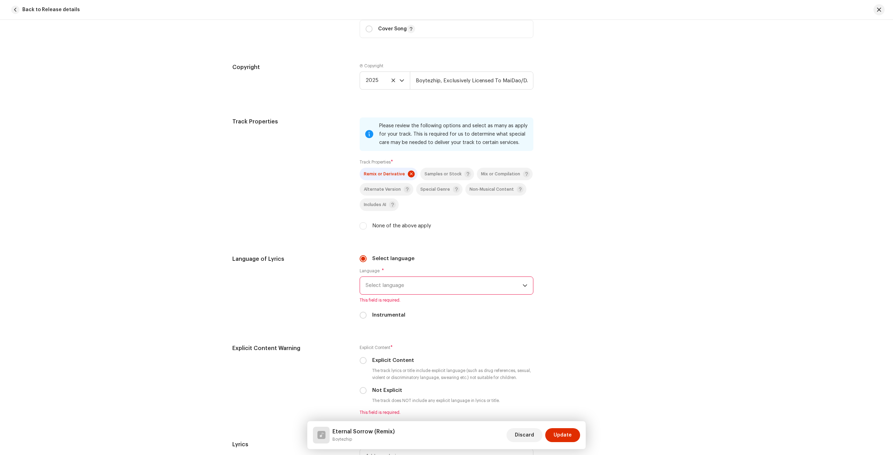
click at [377, 290] on span "Select language" at bounding box center [444, 285] width 157 height 17
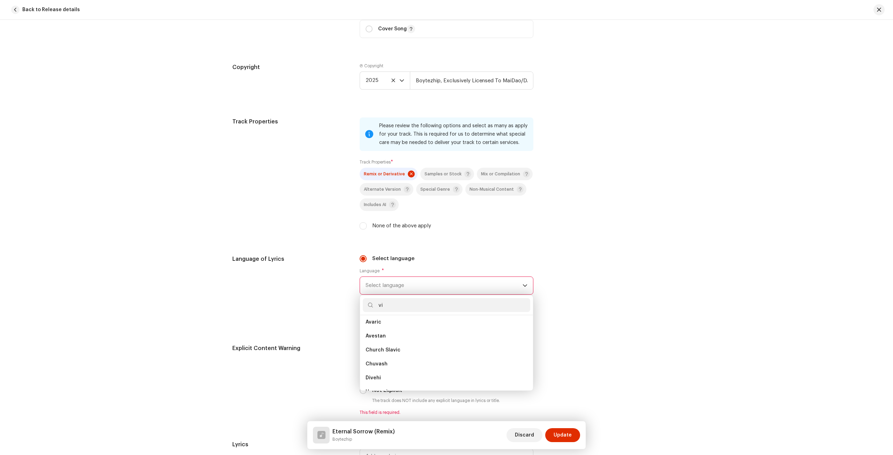
scroll to position [0, 0]
type input "viet"
click at [385, 318] on li "[DEMOGRAPHIC_DATA]" at bounding box center [446, 325] width 167 height 14
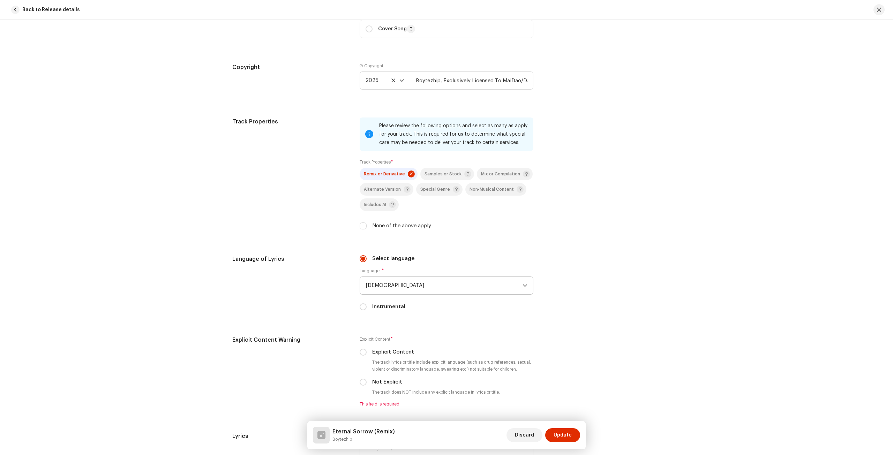
click at [282, 288] on div "Language of Lyrics" at bounding box center [290, 287] width 116 height 64
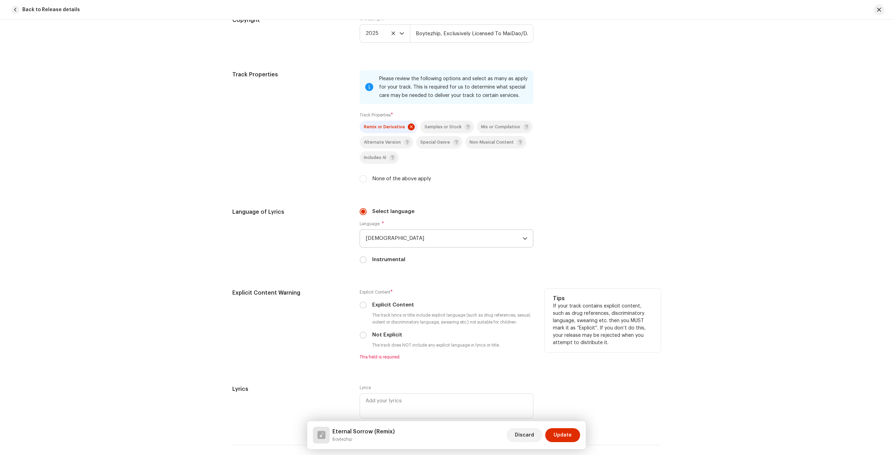
scroll to position [1081, 0]
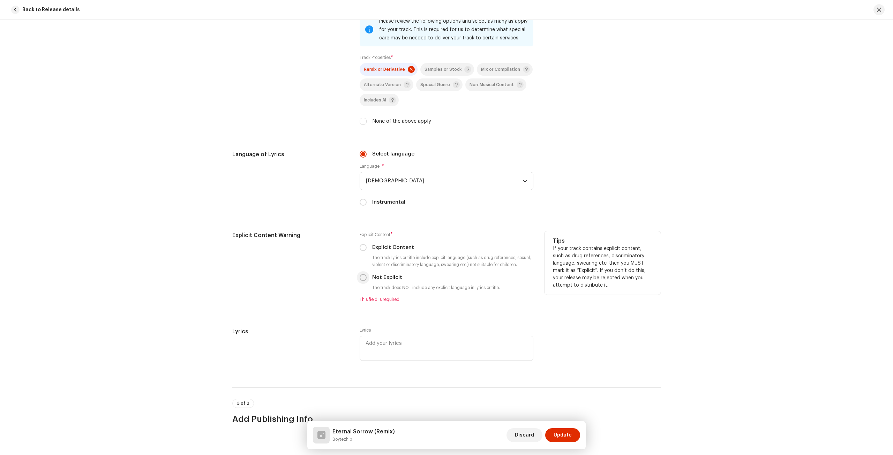
click at [362, 275] on input "Not Explicit" at bounding box center [363, 277] width 7 height 7
radio input "true"
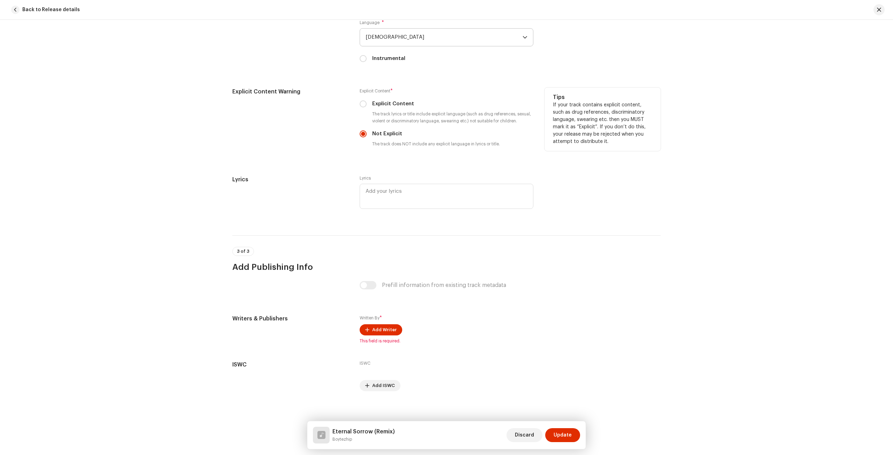
scroll to position [1226, 0]
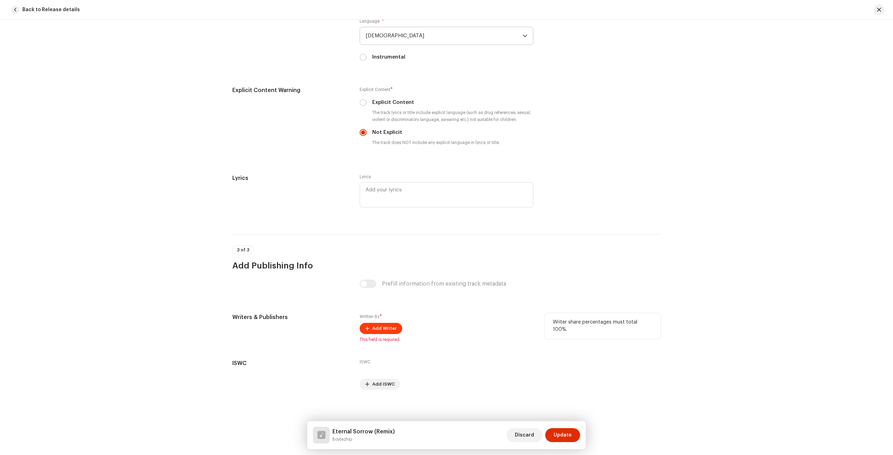
click at [391, 324] on span "Add Writer" at bounding box center [384, 329] width 24 height 14
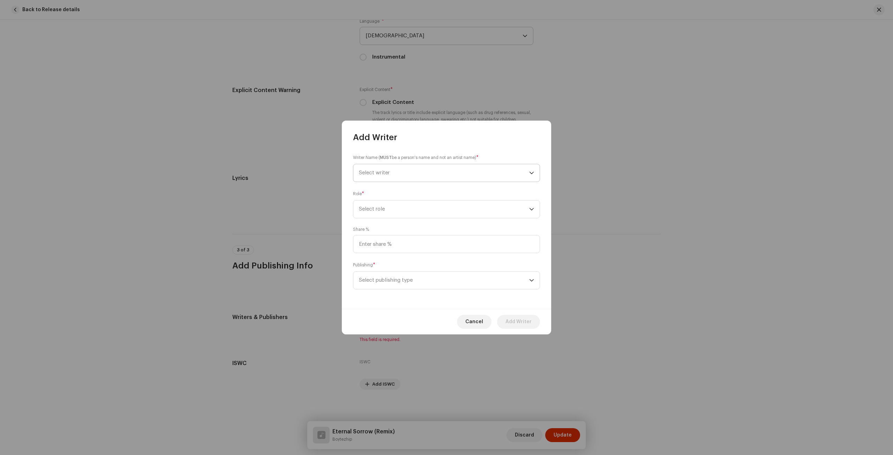
click at [400, 176] on span "Select writer" at bounding box center [444, 172] width 170 height 17
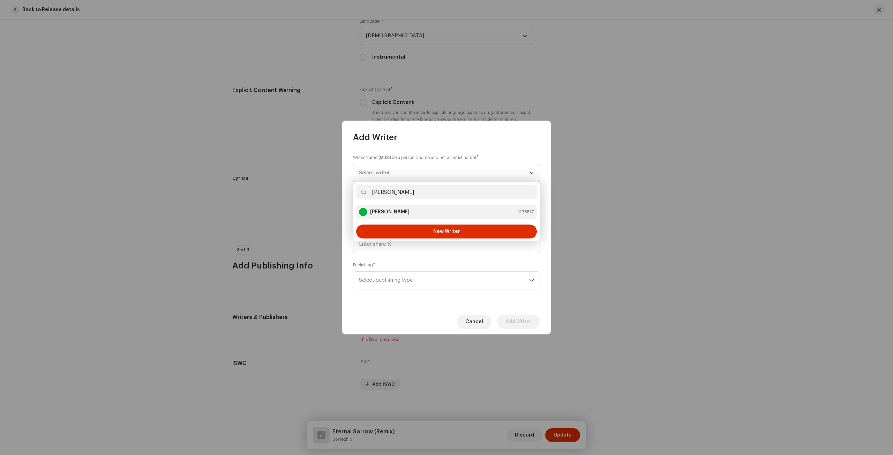
type input "[PERSON_NAME]"
click at [400, 212] on strong "[PERSON_NAME]" at bounding box center [389, 212] width 39 height 7
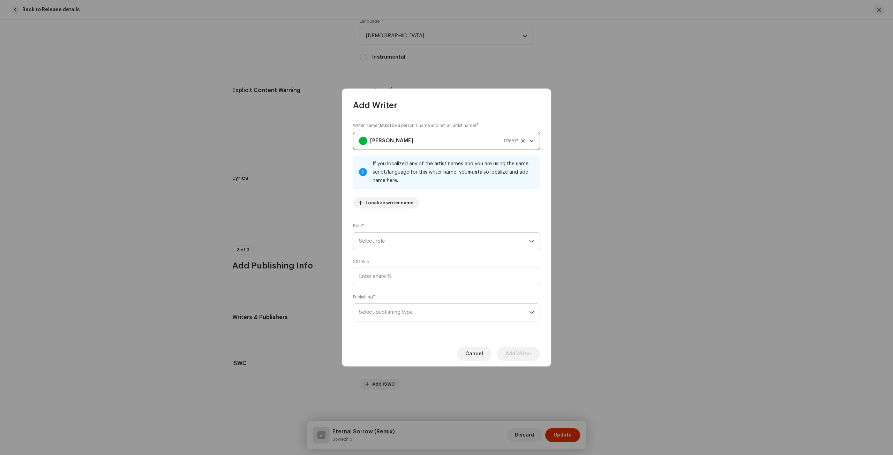
click at [425, 239] on span "Select role" at bounding box center [444, 241] width 170 height 17
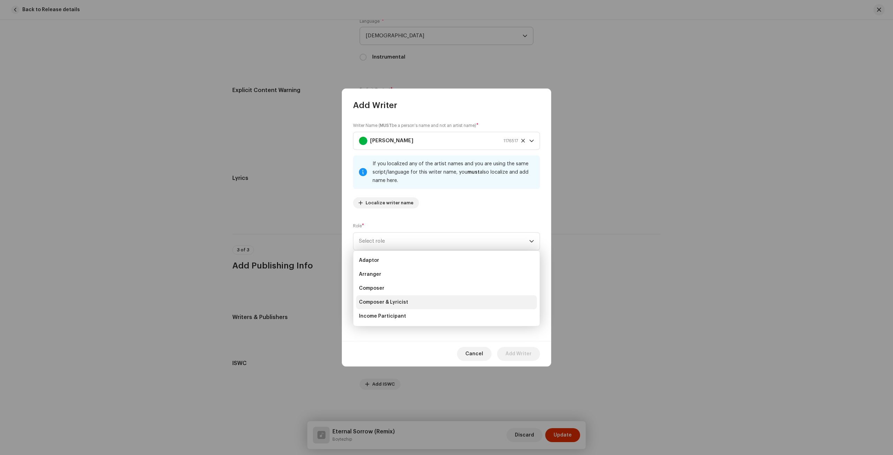
drag, startPoint x: 393, startPoint y: 300, endPoint x: 391, endPoint y: 289, distance: 11.2
click at [394, 301] on span "Composer & Lyricist" at bounding box center [383, 302] width 49 height 7
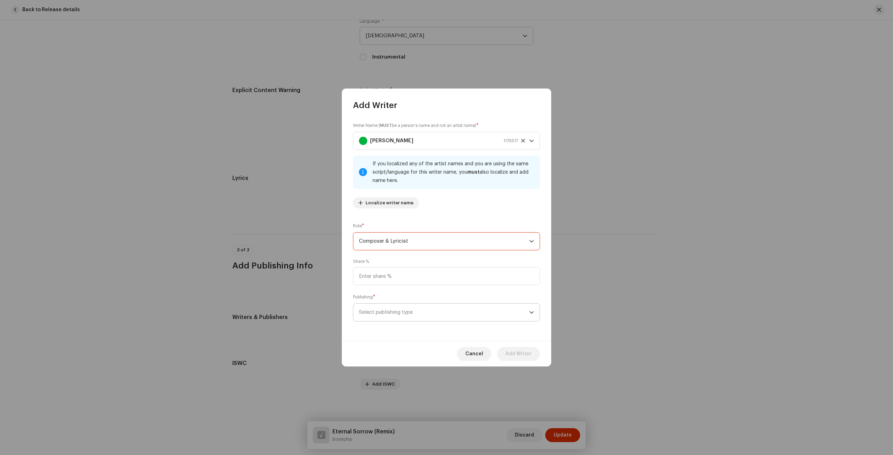
click at [400, 305] on span "Select publishing type" at bounding box center [444, 312] width 170 height 17
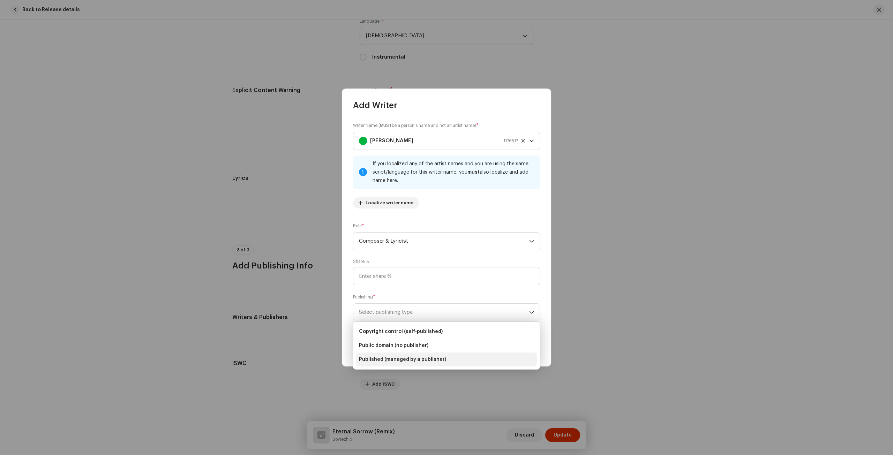
click at [403, 363] on li "Published (managed by a publisher)" at bounding box center [446, 360] width 181 height 14
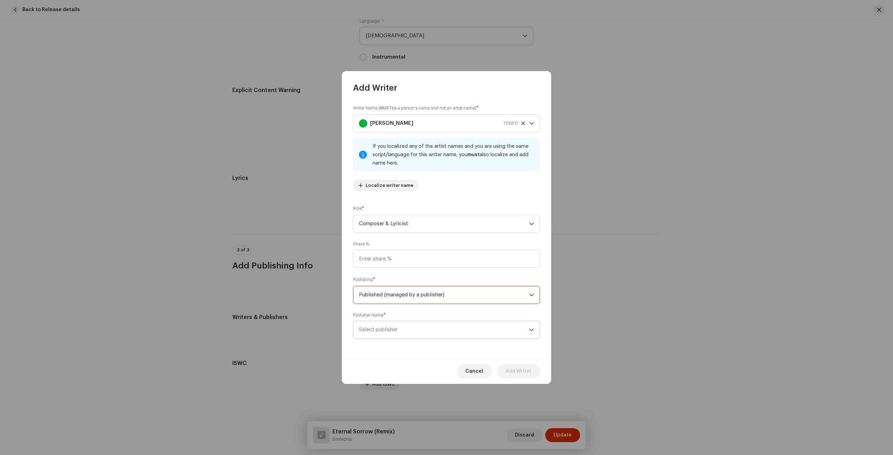
click at [405, 325] on span "Select publisher" at bounding box center [444, 329] width 170 height 17
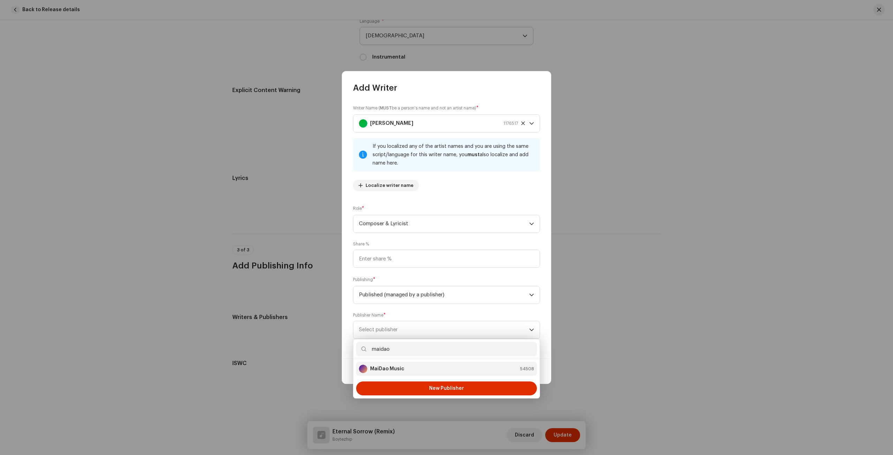
type input "maidao"
click at [405, 365] on div "MaiDao Music 54508" at bounding box center [446, 369] width 175 height 8
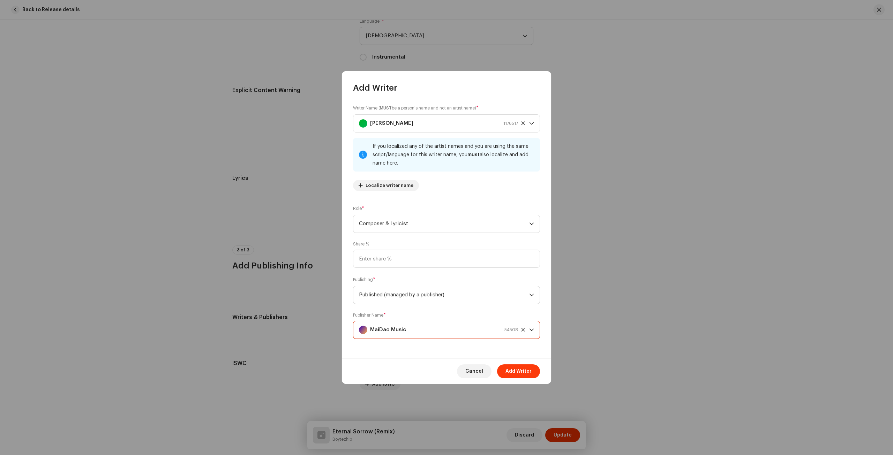
click at [522, 372] on span "Add Writer" at bounding box center [518, 371] width 26 height 14
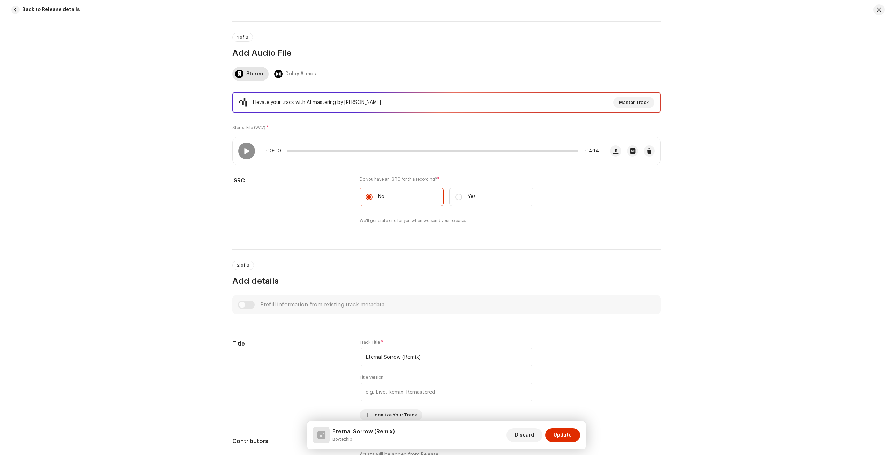
scroll to position [26, 0]
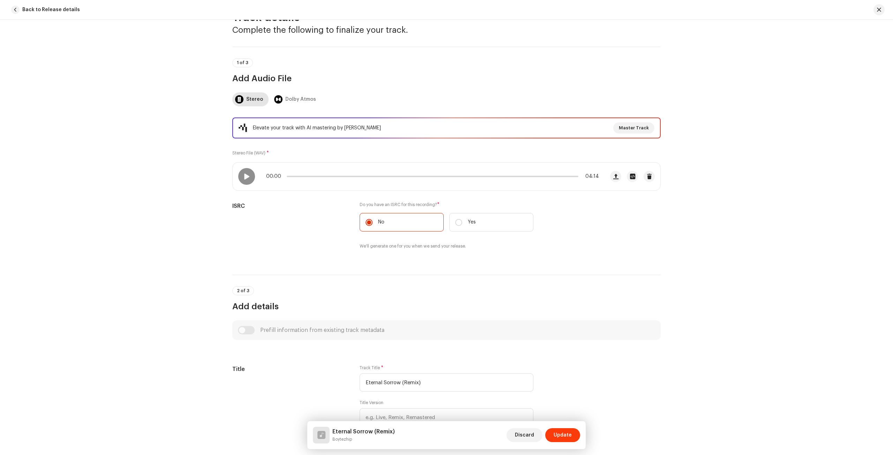
click at [557, 429] on span "Update" at bounding box center [563, 435] width 18 height 14
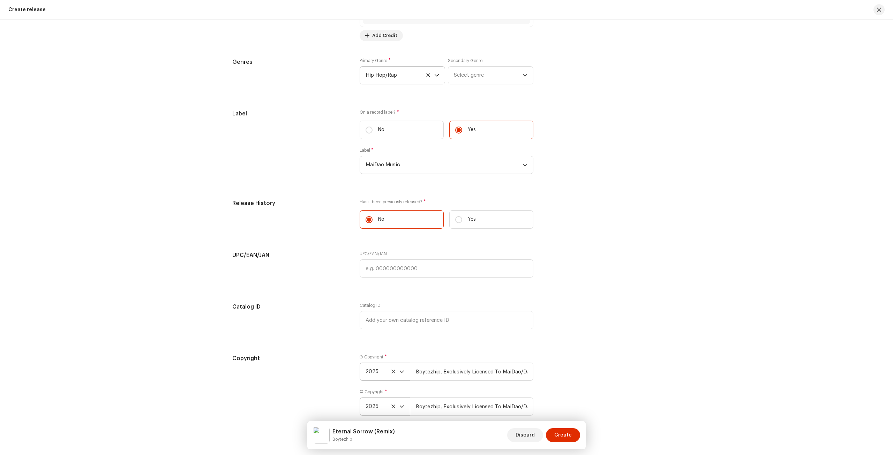
scroll to position [1045, 0]
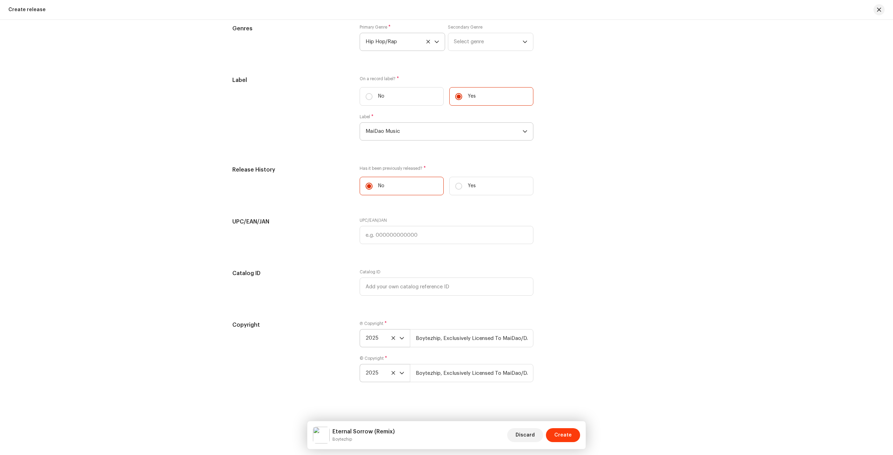
click at [566, 436] on span "Create" at bounding box center [562, 435] width 17 height 14
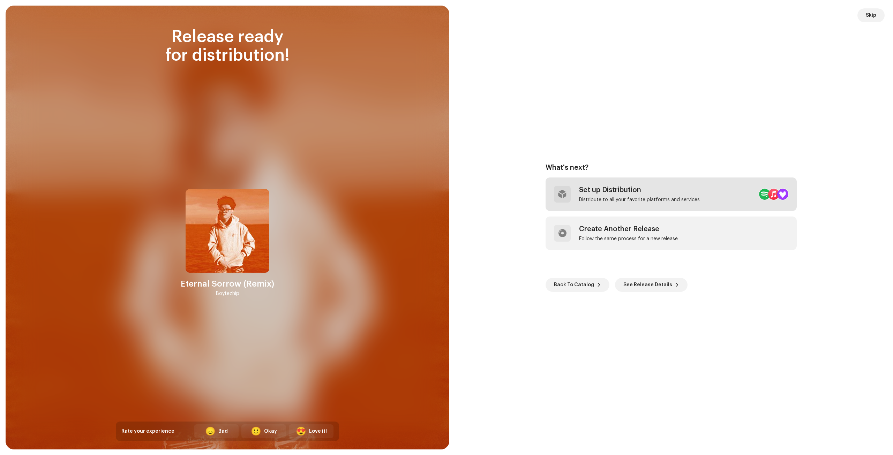
click at [660, 204] on div "Set up Distribution Distribute to all your favorite platforms and services" at bounding box center [670, 194] width 251 height 33
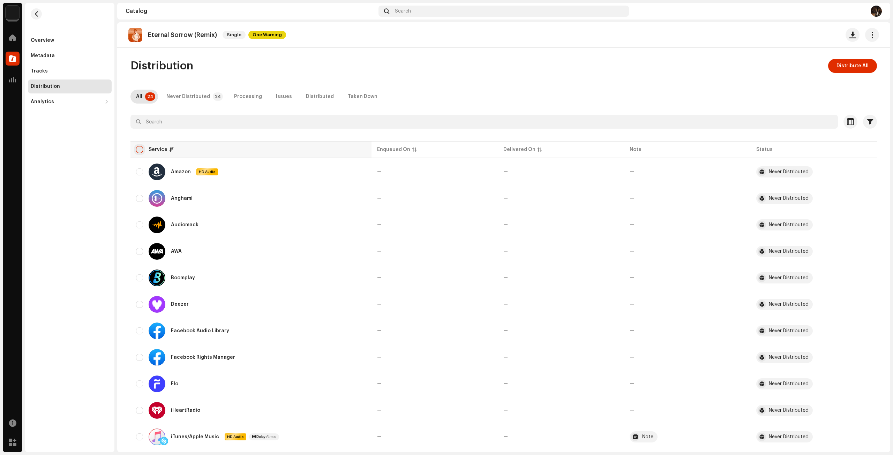
click at [137, 148] on input "checkbox" at bounding box center [139, 149] width 7 height 7
checkbox input "true"
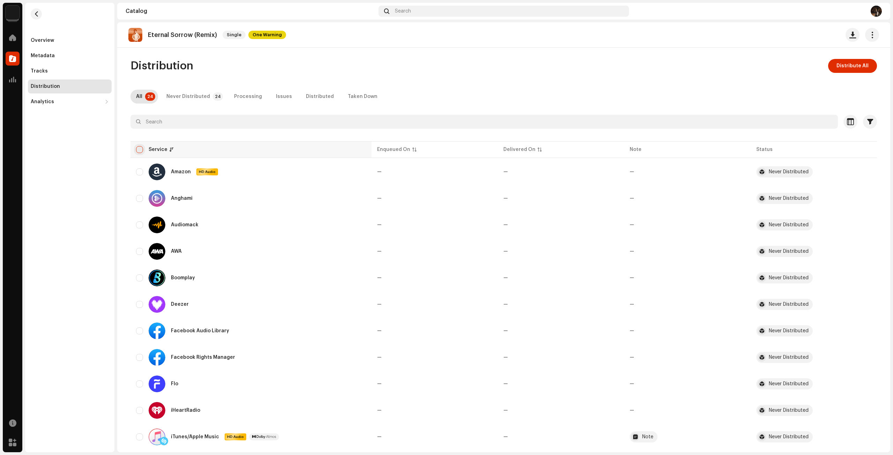
checkbox input "true"
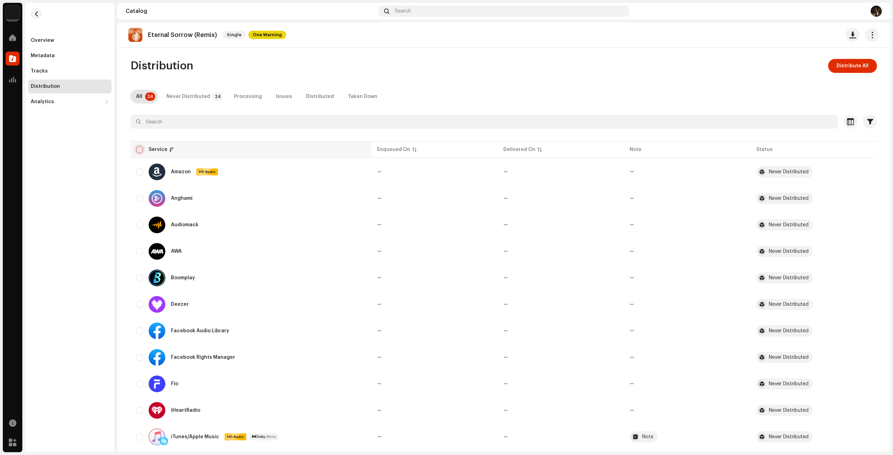
checkbox input "true"
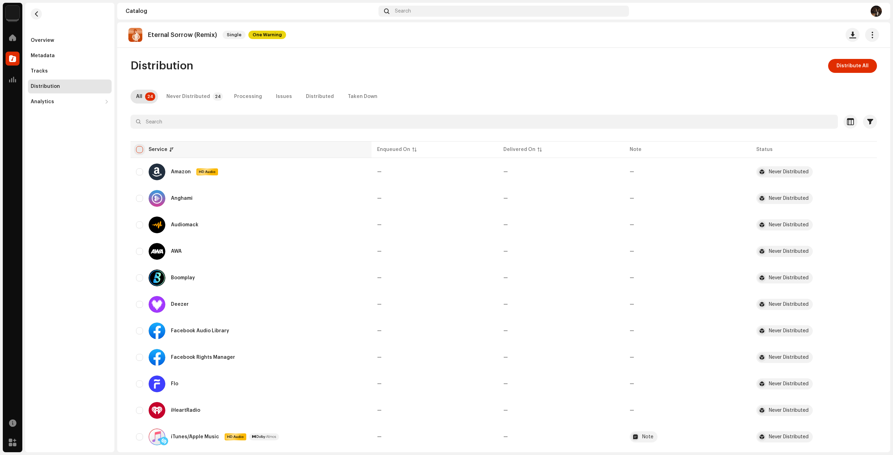
checkbox input "true"
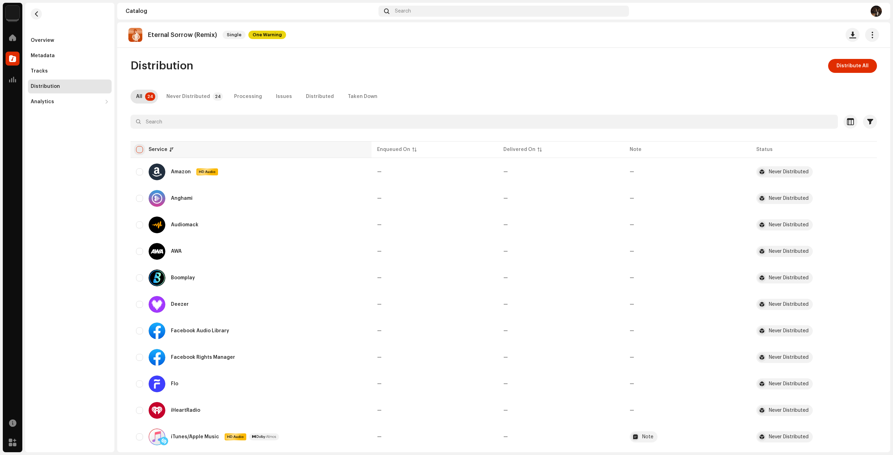
checkbox input "true"
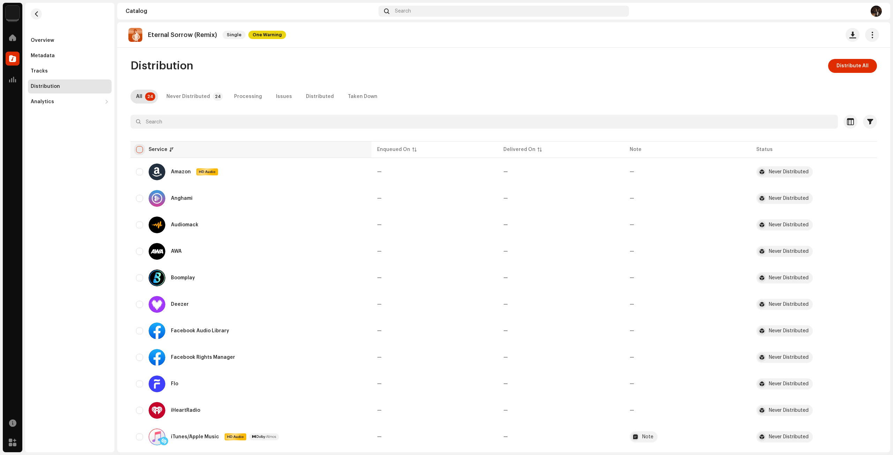
checkbox input "true"
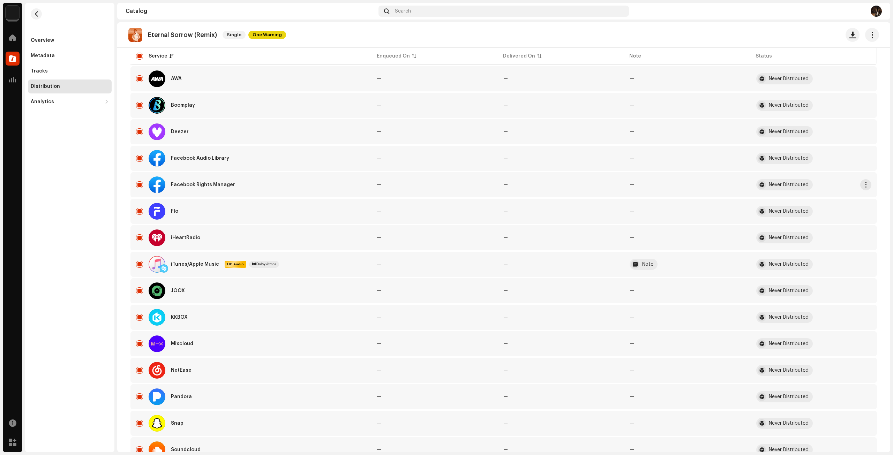
scroll to position [279, 0]
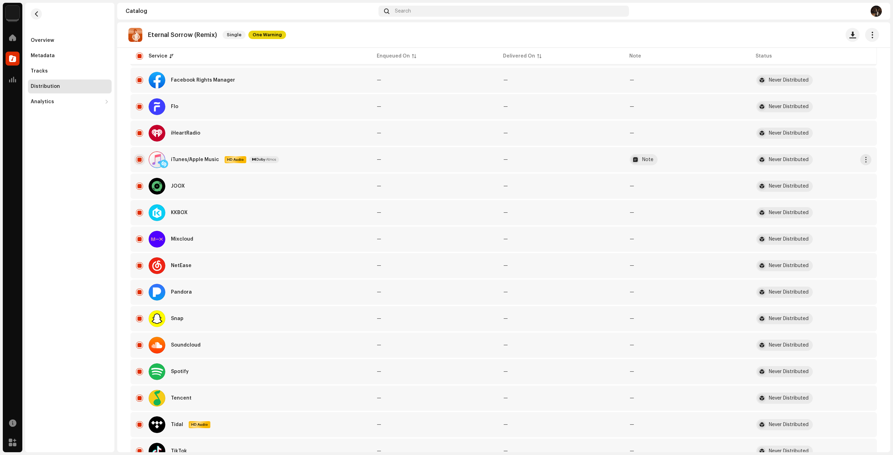
click at [137, 160] on input "Row Selected" at bounding box center [139, 159] width 7 height 7
checkbox input "false"
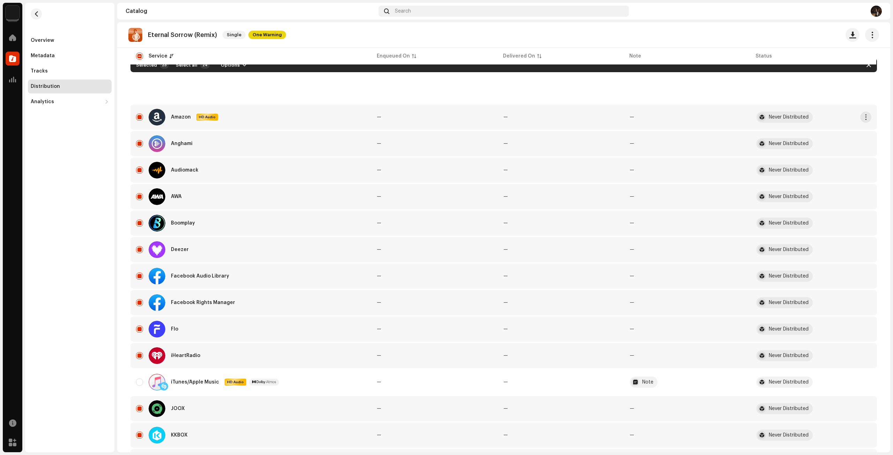
scroll to position [0, 0]
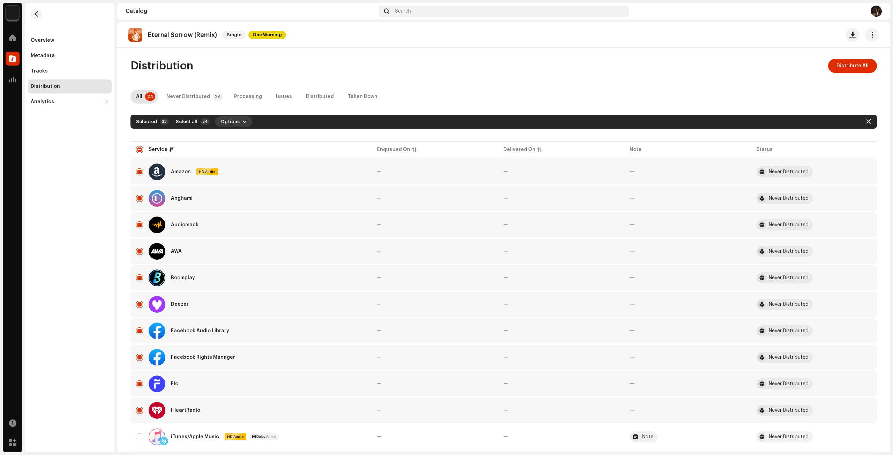
click at [230, 118] on span "Options" at bounding box center [230, 122] width 19 height 14
click at [242, 139] on div "Distribute" at bounding box center [246, 138] width 65 height 6
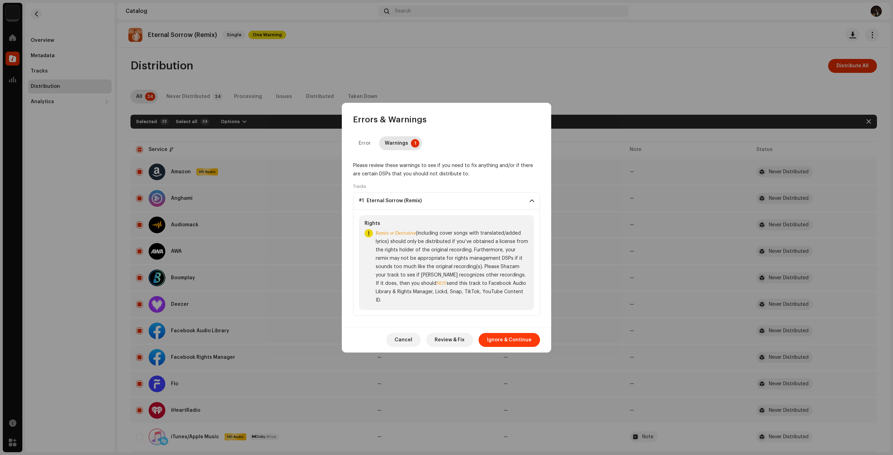
click at [511, 339] on span "Ignore & Continue" at bounding box center [509, 340] width 45 height 14
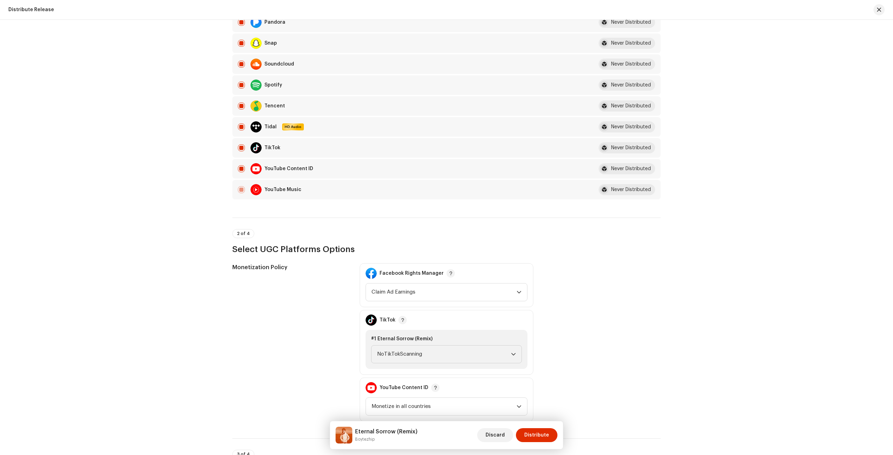
scroll to position [523, 0]
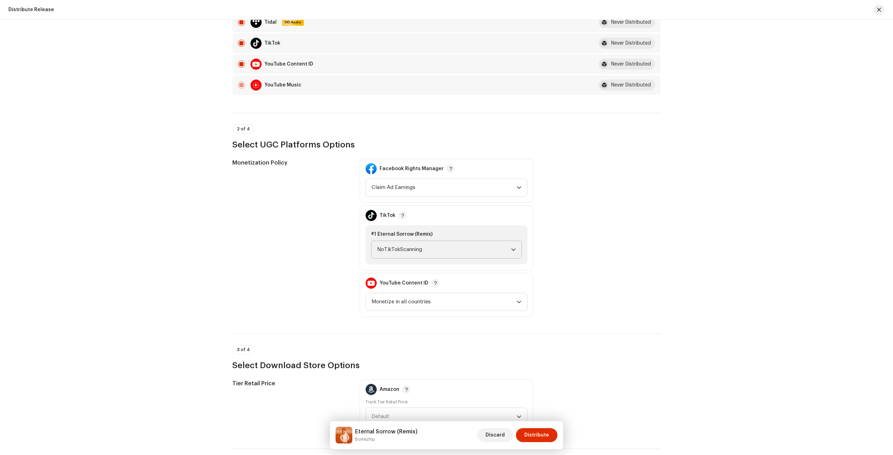
click at [397, 246] on span "NoTikTokScanning" at bounding box center [444, 249] width 134 height 17
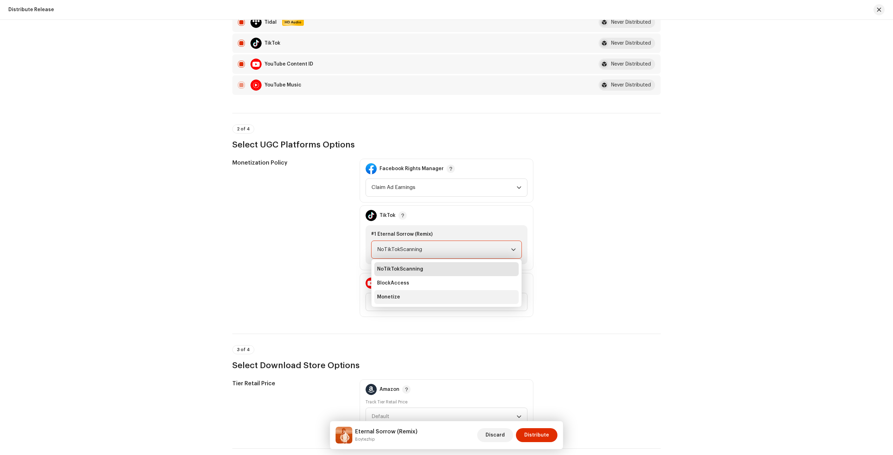
click at [399, 296] on li "Monetize" at bounding box center [446, 297] width 144 height 14
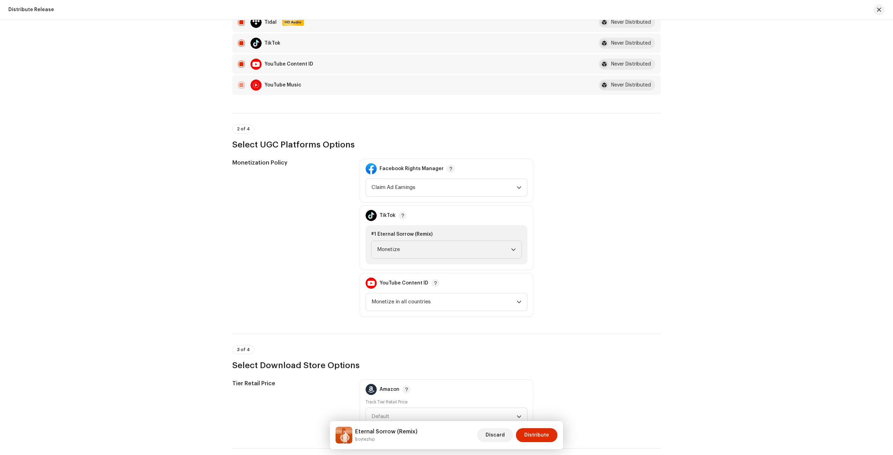
click at [256, 245] on div "Monetization Policy" at bounding box center [290, 238] width 116 height 158
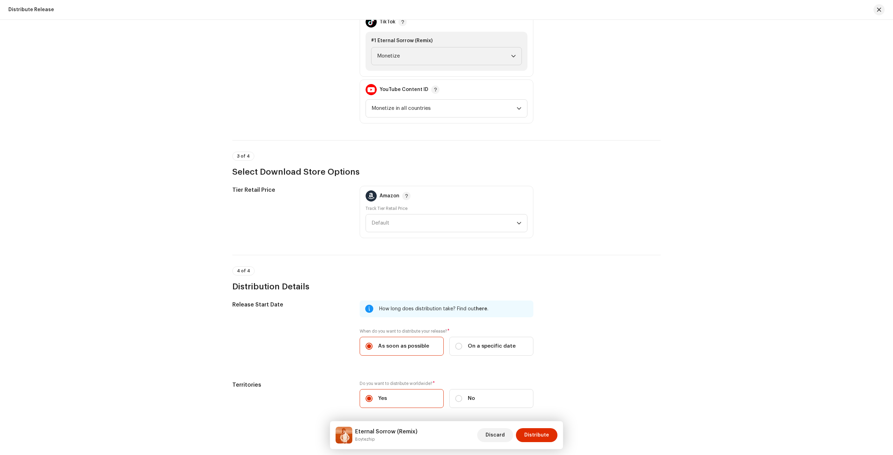
scroll to position [742, 0]
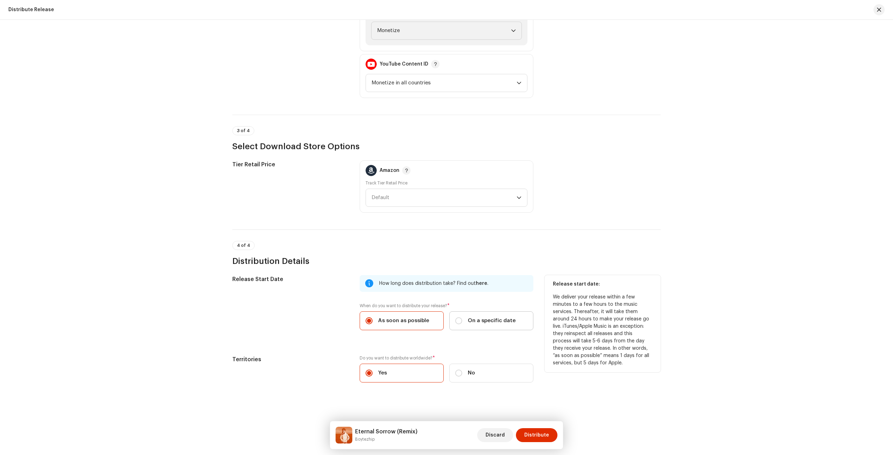
click at [488, 311] on label "On a specific date" at bounding box center [491, 320] width 84 height 19
click at [462, 317] on input "On a specific date" at bounding box center [458, 320] width 7 height 7
radio input "true"
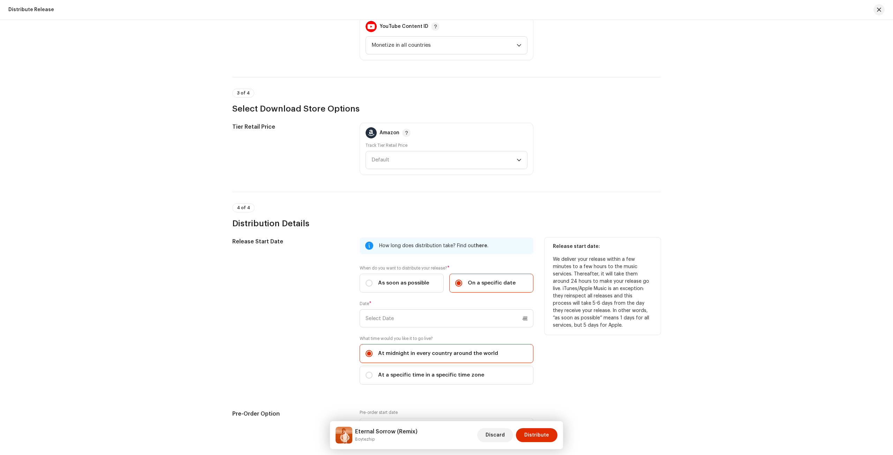
scroll to position [812, 0]
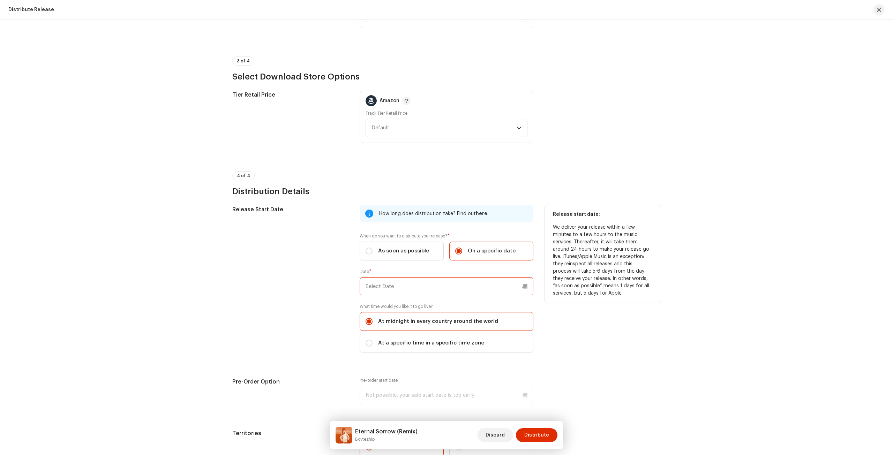
click at [429, 288] on input "text" at bounding box center [447, 286] width 174 height 18
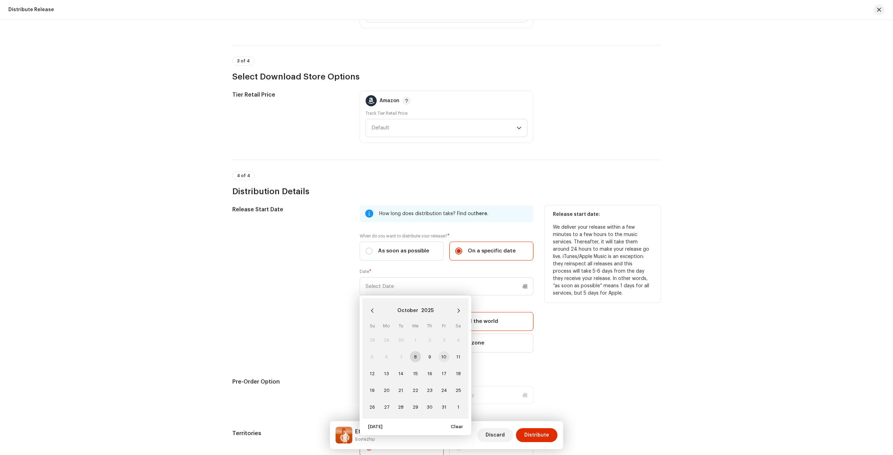
click at [442, 353] on span "10" at bounding box center [443, 356] width 11 height 11
type input "[DATE]"
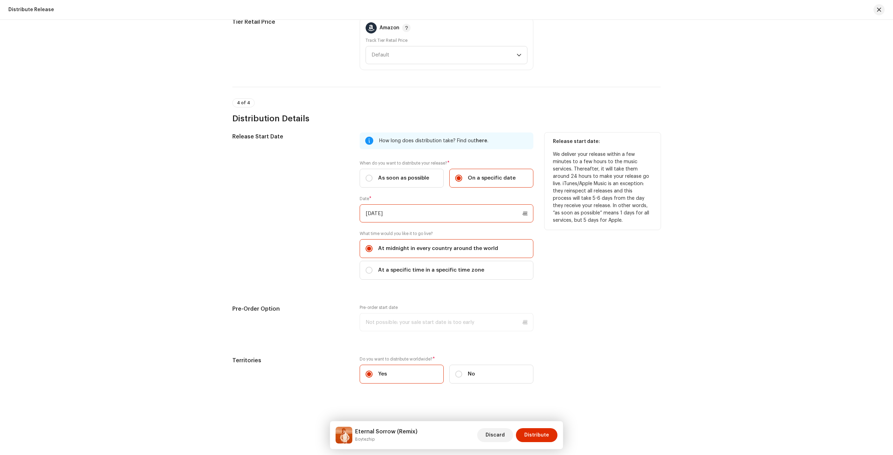
scroll to position [885, 0]
click at [389, 272] on label "At a specific time in a specific time zone" at bounding box center [447, 270] width 174 height 19
click at [372, 272] on input "At a specific time in a specific time zone" at bounding box center [369, 269] width 7 height 7
radio input "true"
click at [392, 298] on span "Select Timezone" at bounding box center [444, 304] width 157 height 17
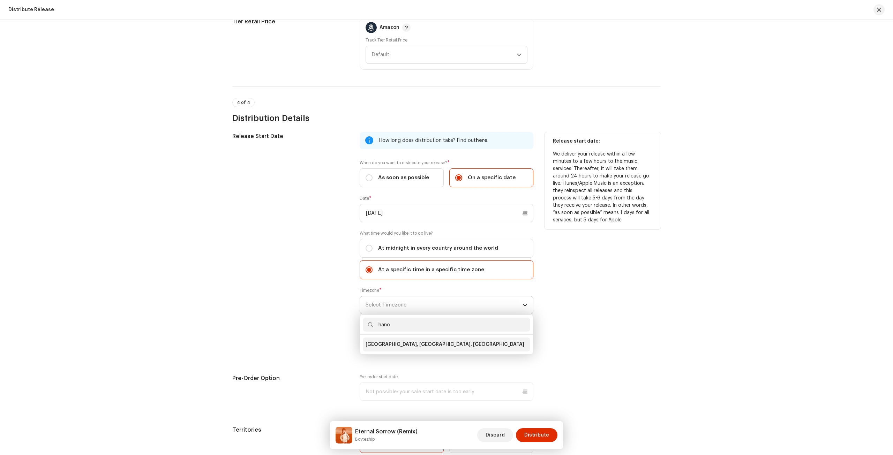
type input "hano"
click at [410, 338] on li "[GEOGRAPHIC_DATA], [GEOGRAPHIC_DATA], [GEOGRAPHIC_DATA]" at bounding box center [446, 345] width 167 height 14
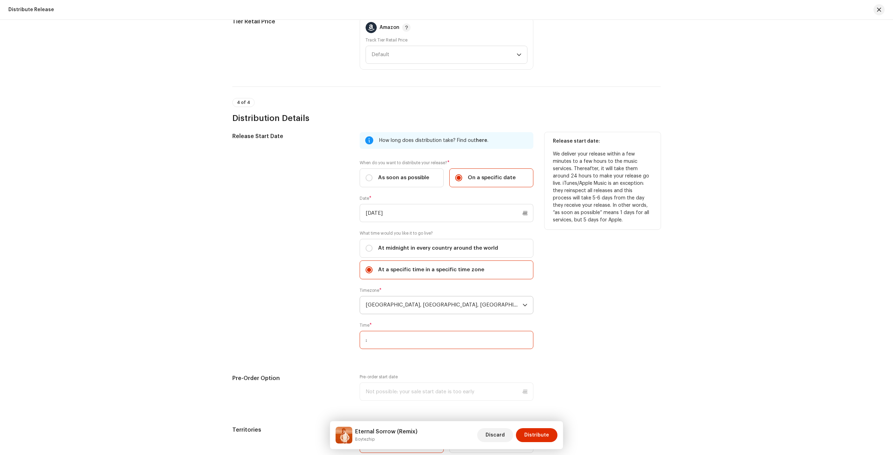
click at [439, 336] on input ":" at bounding box center [447, 340] width 174 height 18
type input "20:00"
click at [269, 289] on div "Release Start Date" at bounding box center [290, 244] width 116 height 225
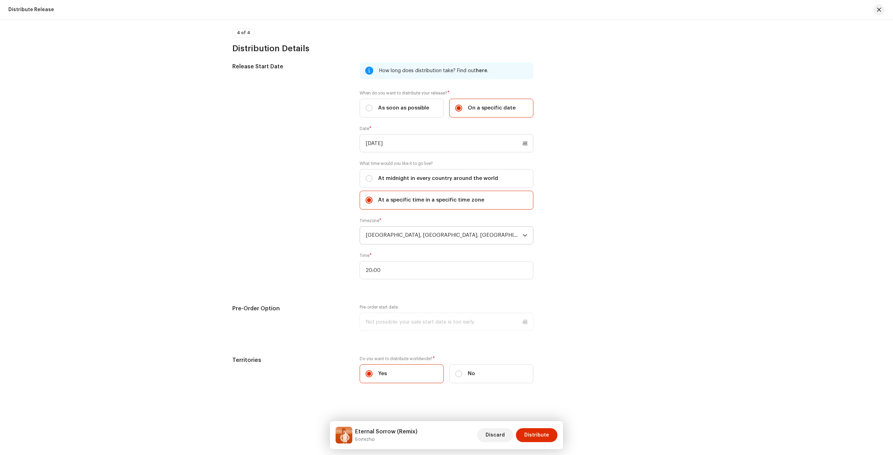
scroll to position [955, 0]
click at [537, 433] on span "Distribute" at bounding box center [536, 435] width 25 height 14
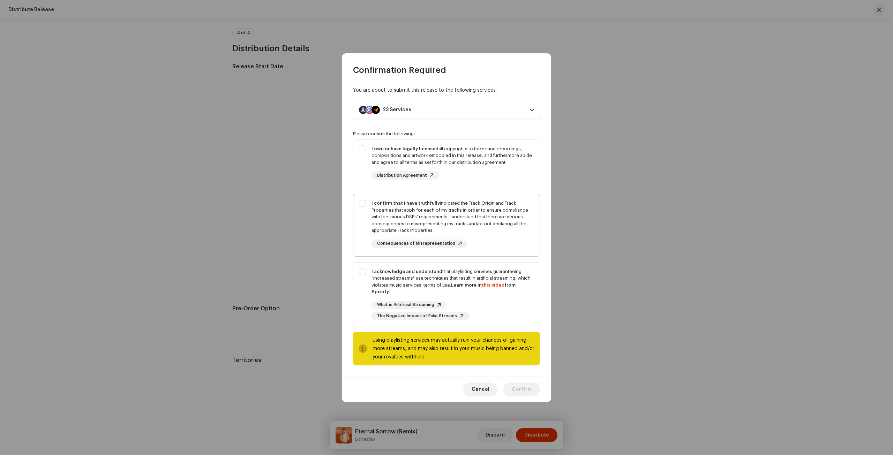
click at [515, 222] on div "I confirm that I have truthfully indicated the Track Origin and Track Propertie…" at bounding box center [452, 217] width 163 height 34
checkbox input "true"
click at [489, 164] on div "I own or have legally licensed all copyrights to the sound recordings, composit…" at bounding box center [452, 155] width 163 height 21
checkbox input "true"
click at [498, 303] on div "What is Artificial Streaming The Negative Impact of Fake Streams" at bounding box center [452, 311] width 163 height 20
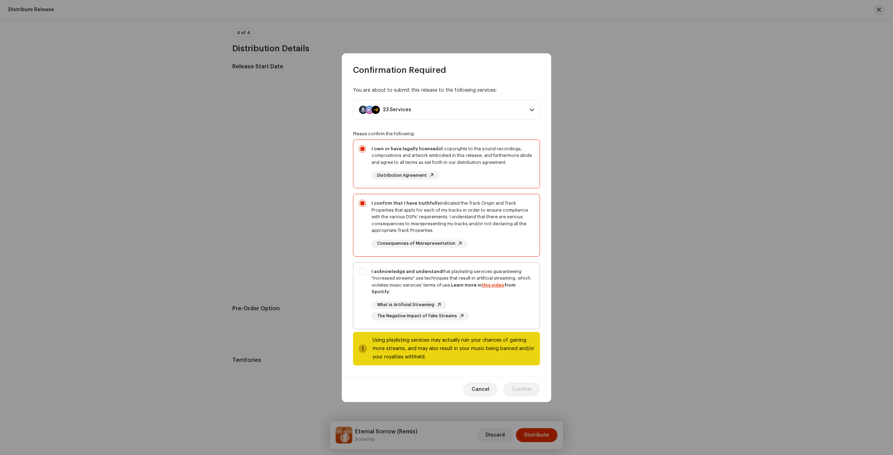
checkbox input "true"
click at [521, 384] on span "Confirm" at bounding box center [522, 390] width 20 height 14
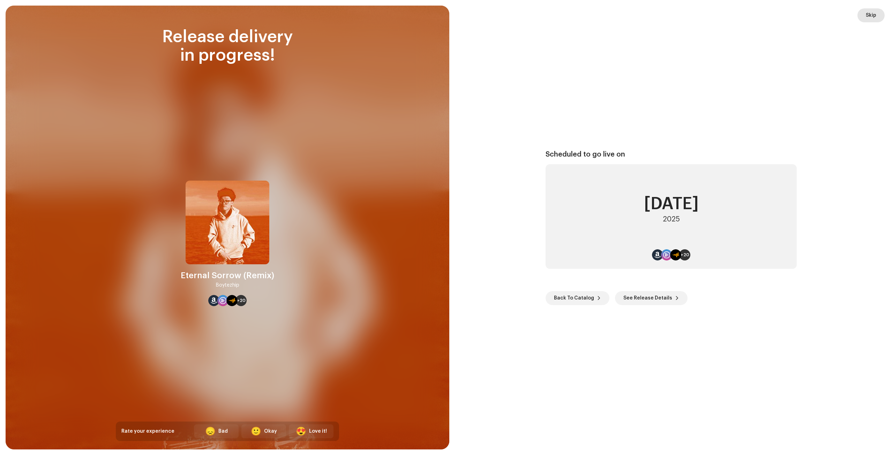
click at [861, 14] on button "Skip" at bounding box center [870, 15] width 27 height 14
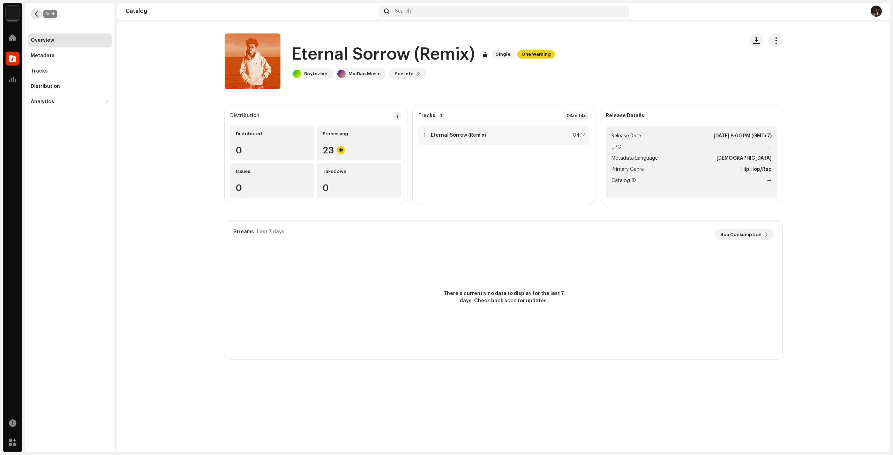
click at [36, 14] on span "button" at bounding box center [36, 14] width 5 height 6
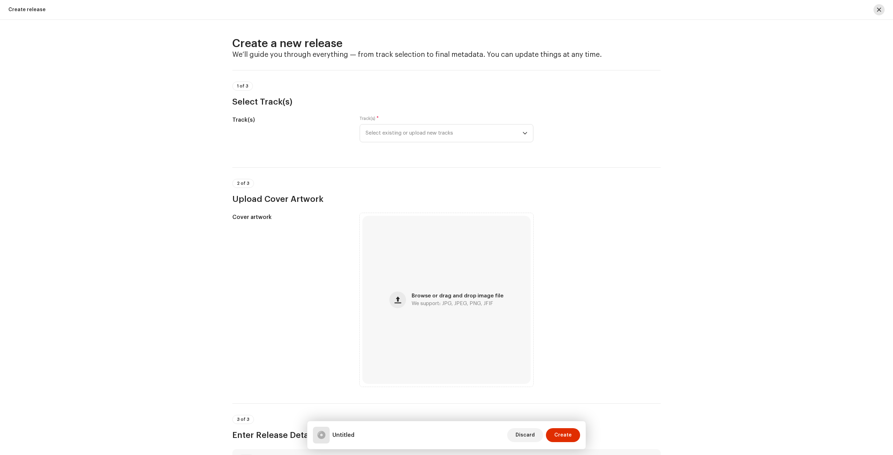
click at [878, 7] on span "button" at bounding box center [879, 10] width 4 height 6
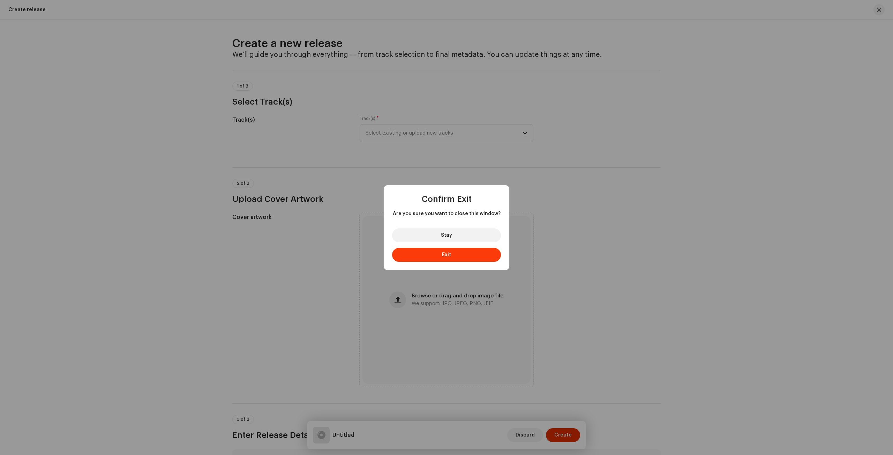
click at [466, 252] on button "Exit" at bounding box center [446, 255] width 109 height 14
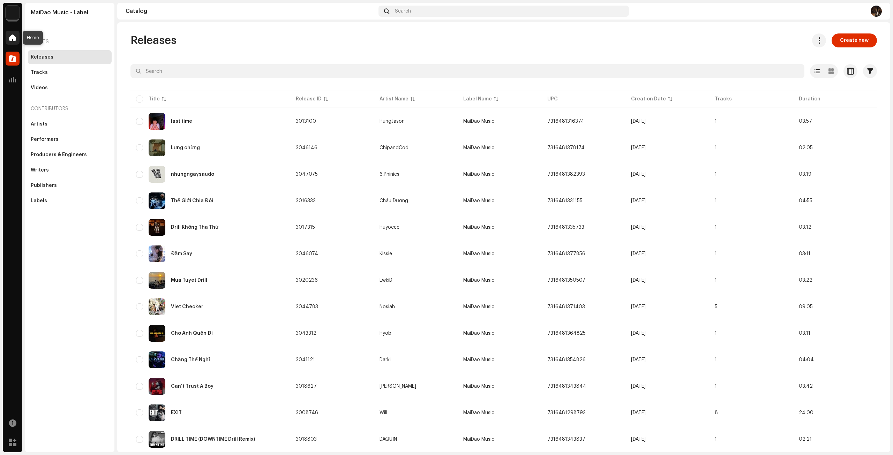
click at [13, 43] on div at bounding box center [13, 38] width 14 height 14
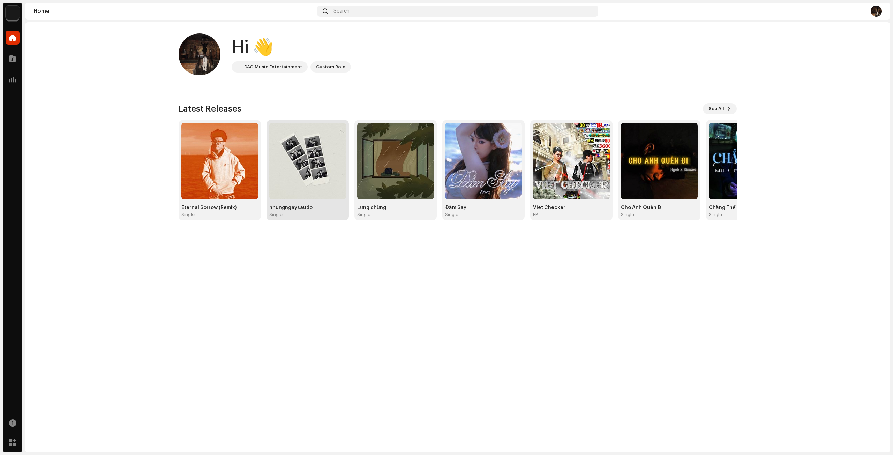
click at [312, 179] on img at bounding box center [307, 161] width 77 height 77
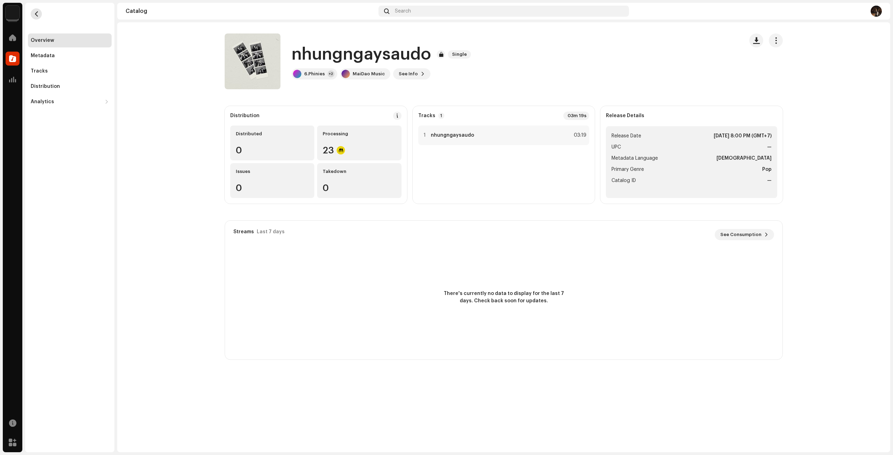
click at [40, 13] on button "button" at bounding box center [36, 13] width 11 height 11
